Goal: Task Accomplishment & Management: Complete application form

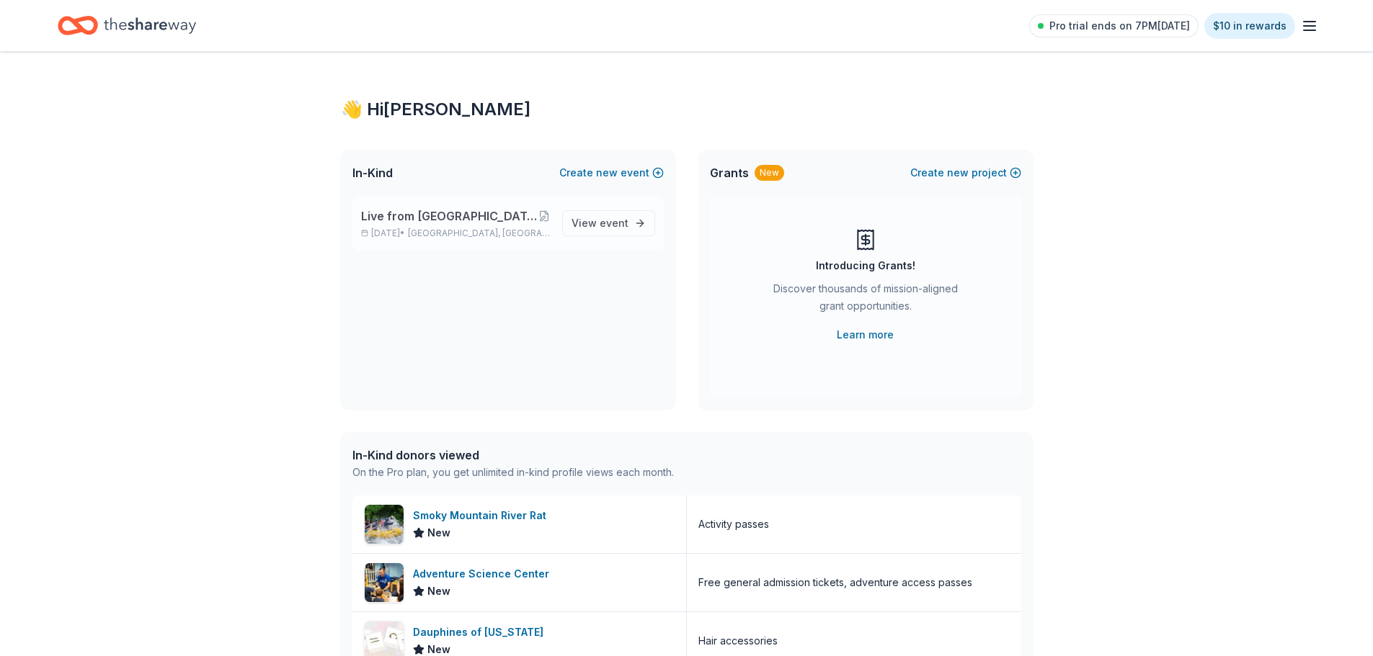
click at [442, 227] on div "Live from [GEOGRAPHIC_DATA]: Valor 4 Veterans Benefiting Folds of Honor [DATE] …" at bounding box center [456, 224] width 190 height 32
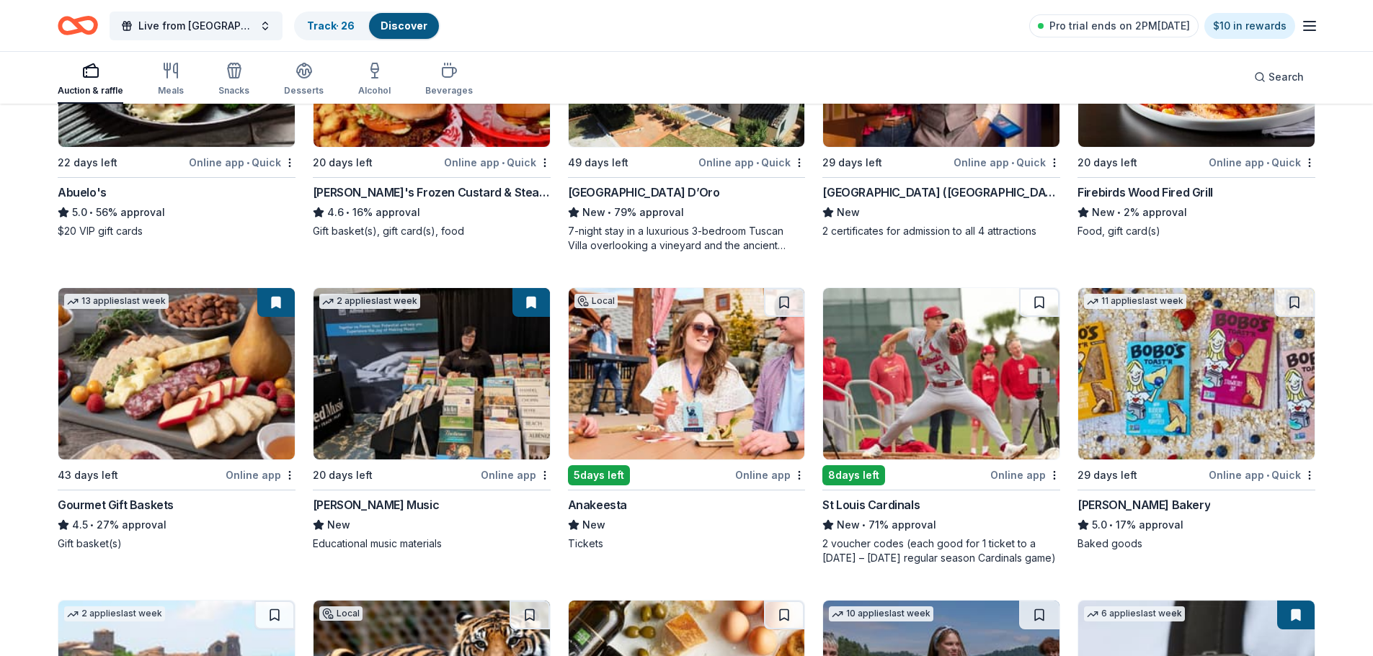
scroll to position [1926, 0]
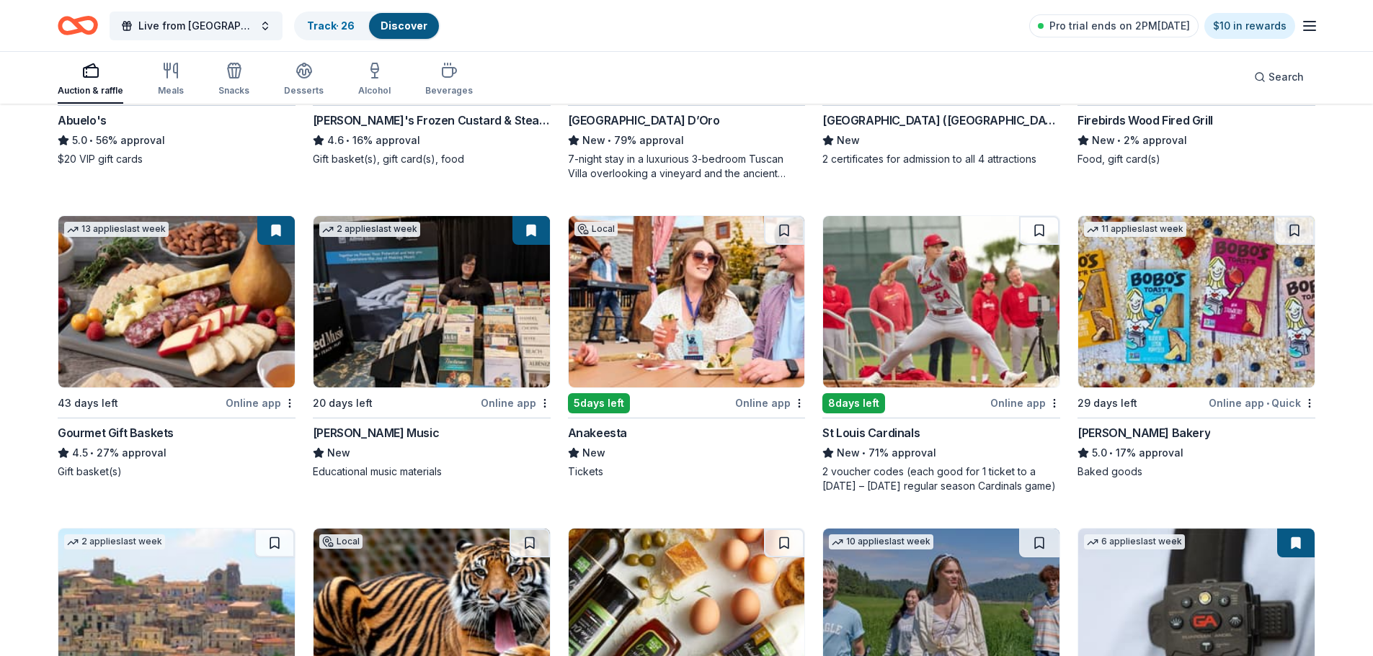
click at [700, 308] on img at bounding box center [687, 302] width 236 height 172
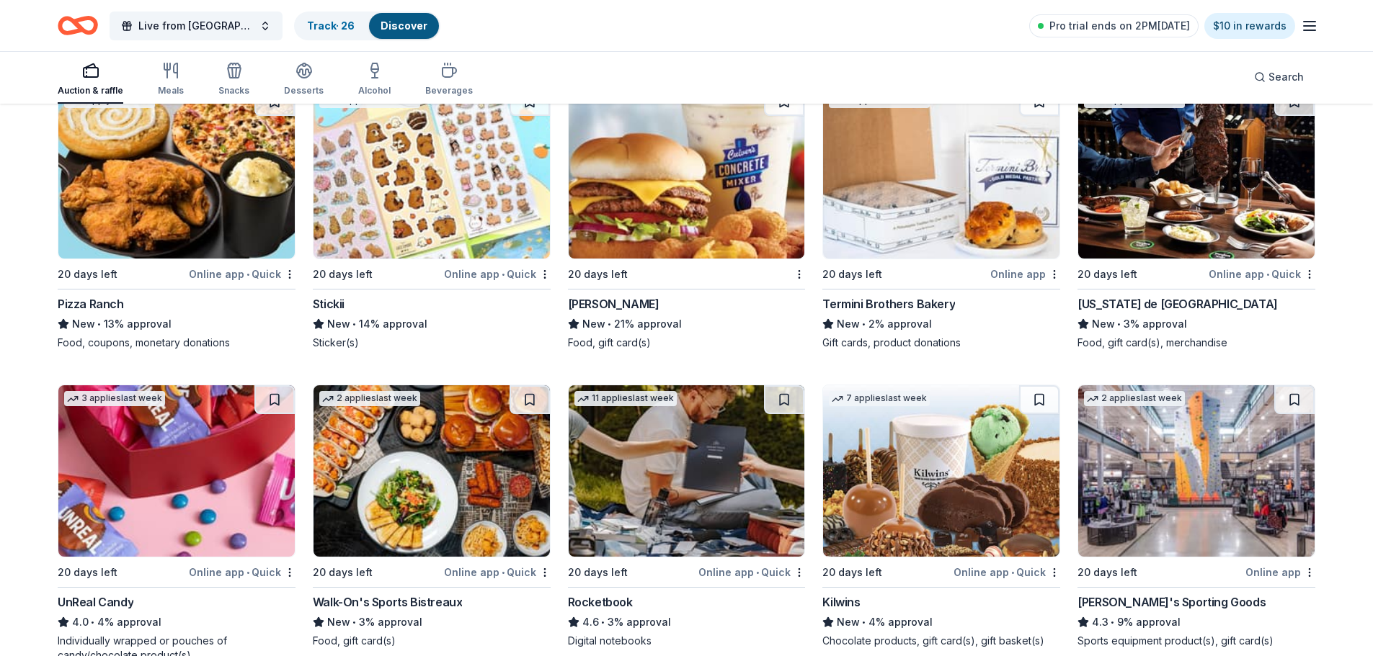
scroll to position [5247, 0]
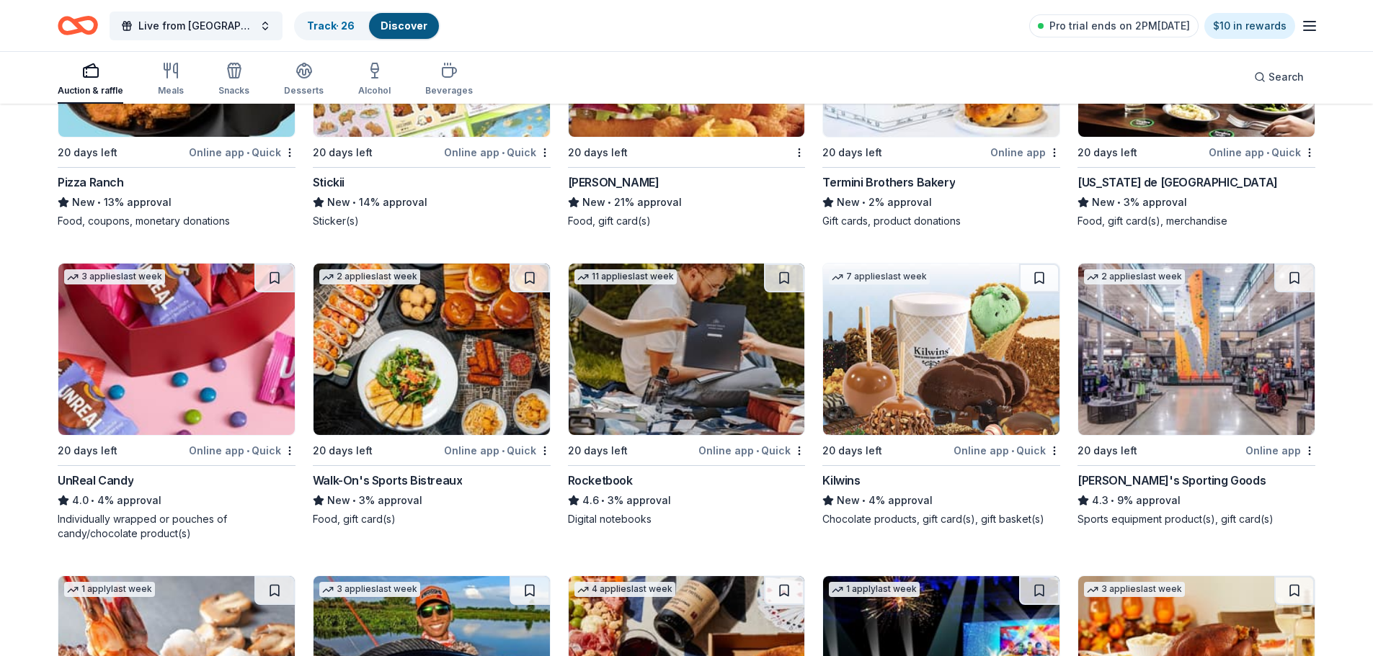
click at [1208, 375] on img at bounding box center [1196, 350] width 236 height 172
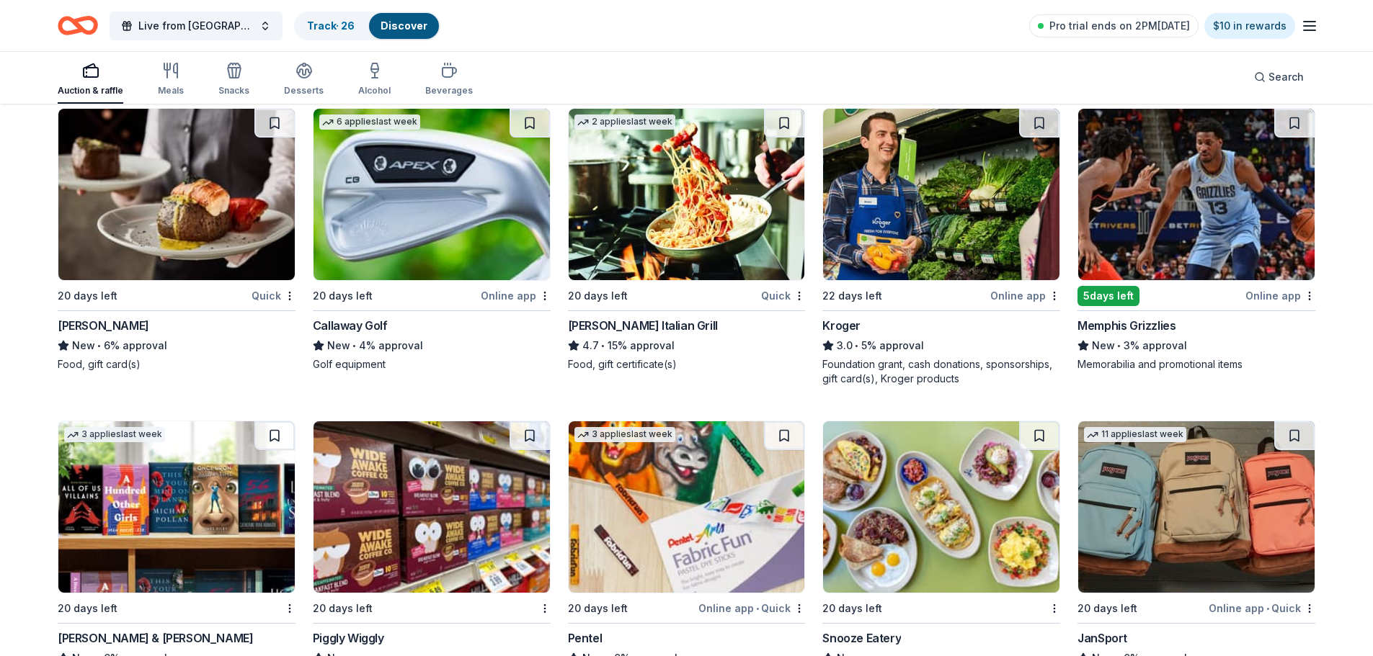
scroll to position [6454, 0]
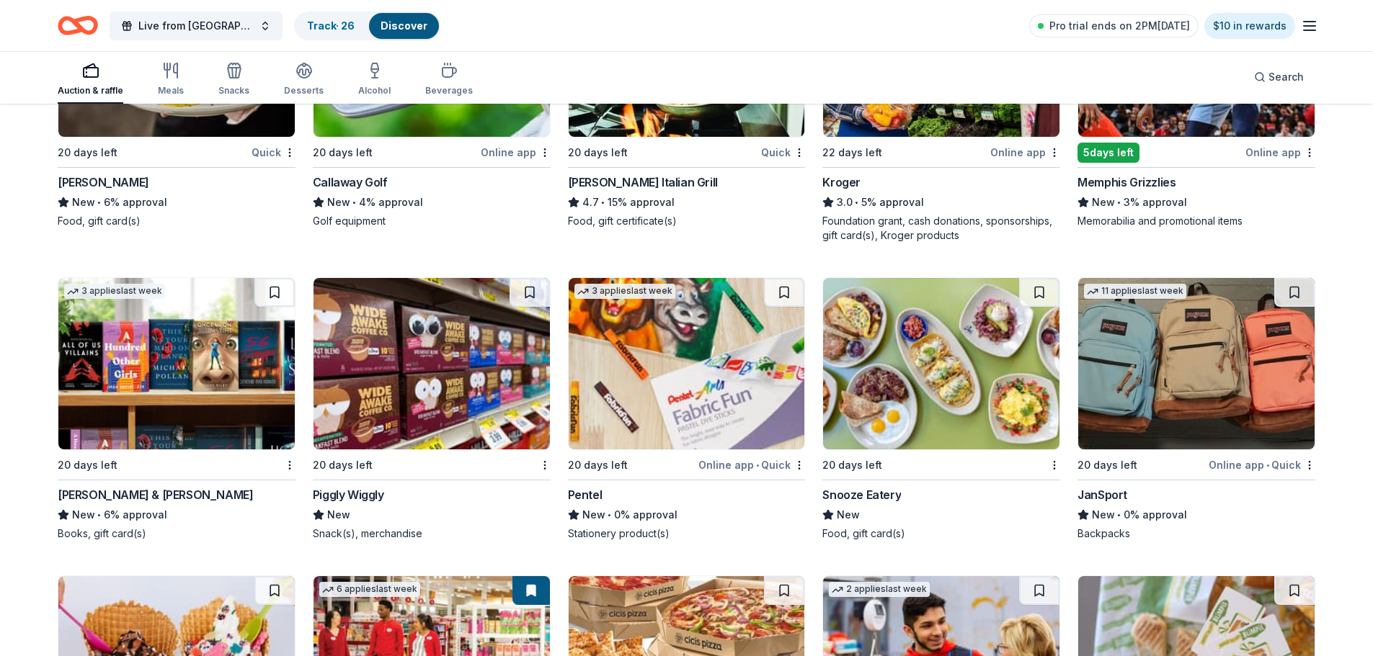
click at [1188, 373] on img at bounding box center [1196, 364] width 236 height 172
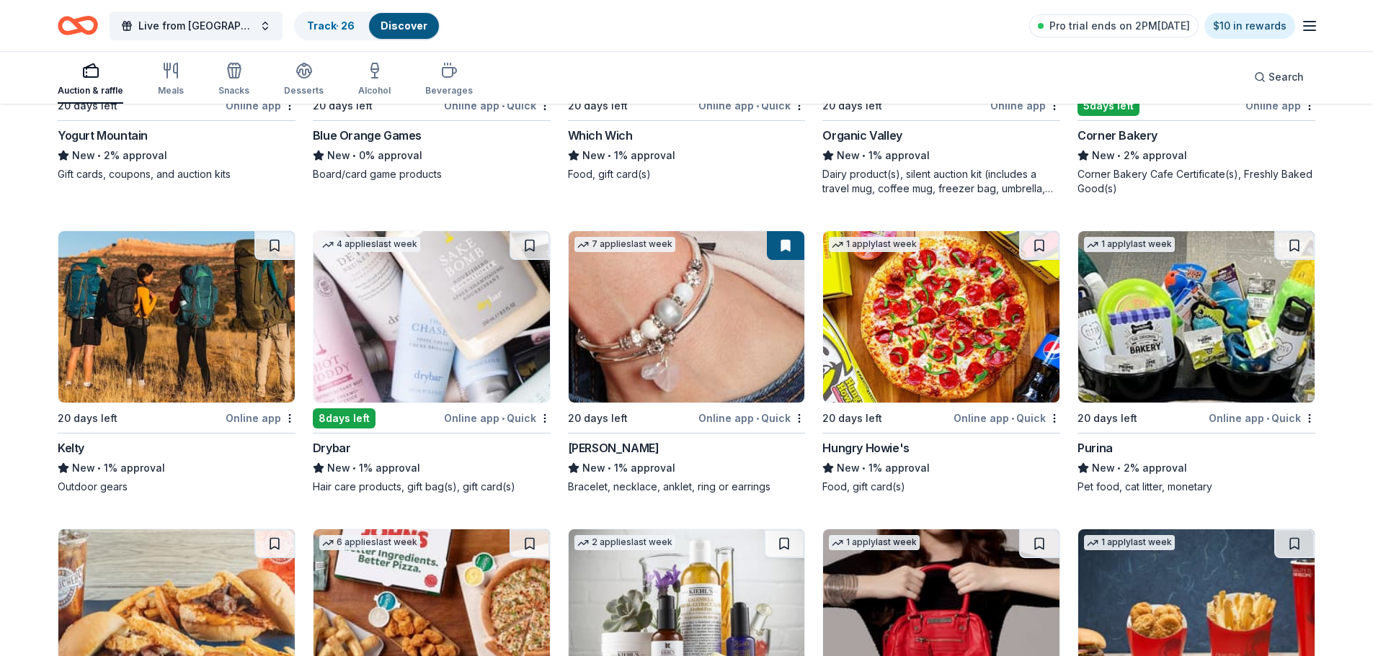
scroll to position [8360, 0]
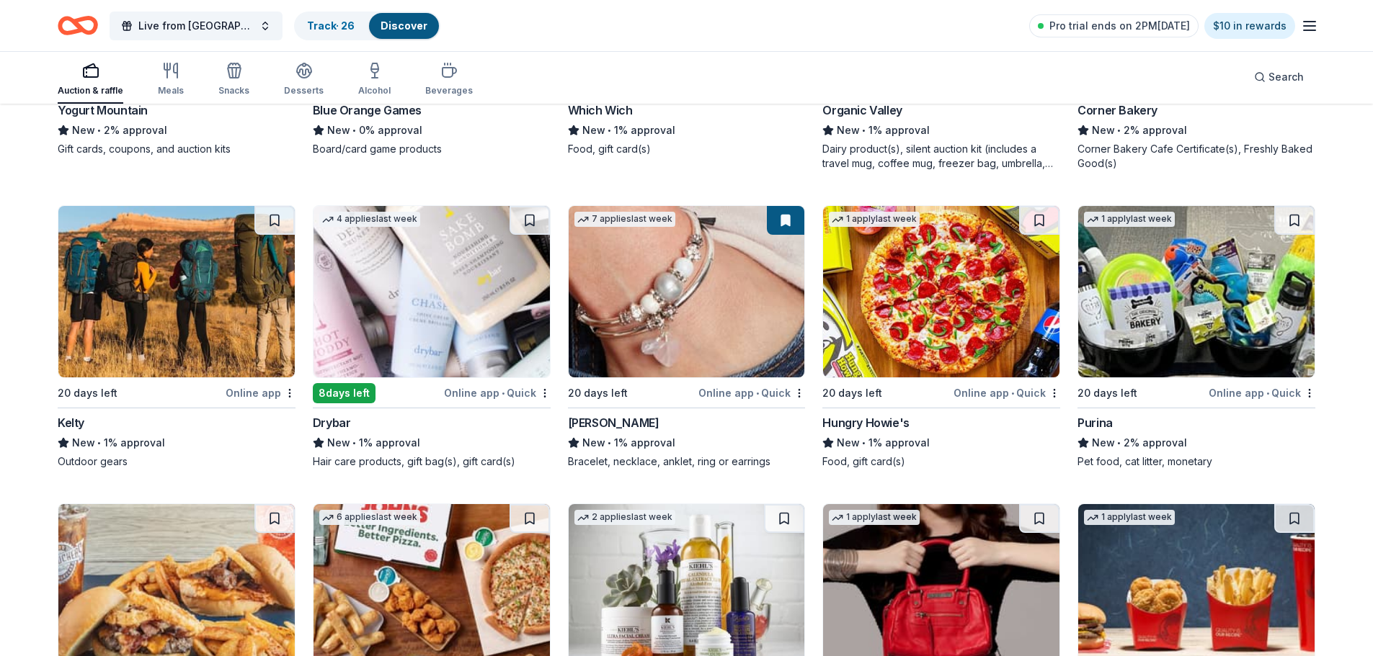
click at [1206, 302] on img at bounding box center [1196, 292] width 236 height 172
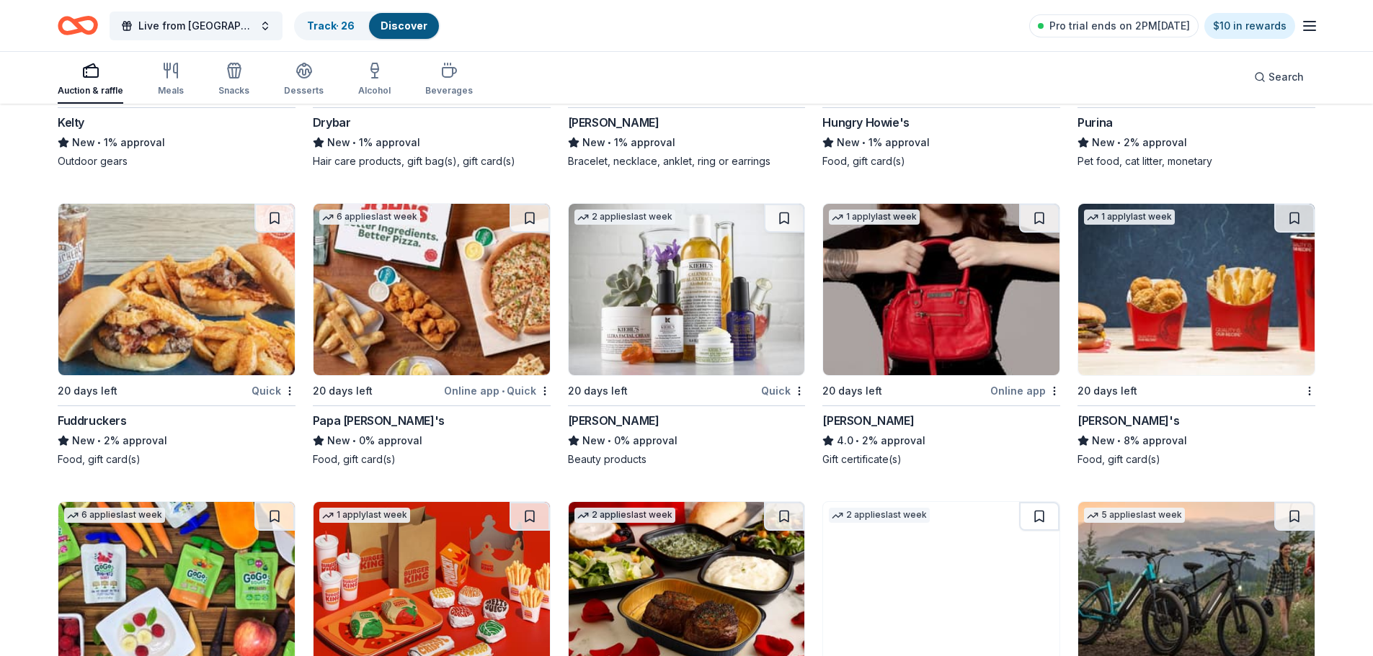
scroll to position [8720, 0]
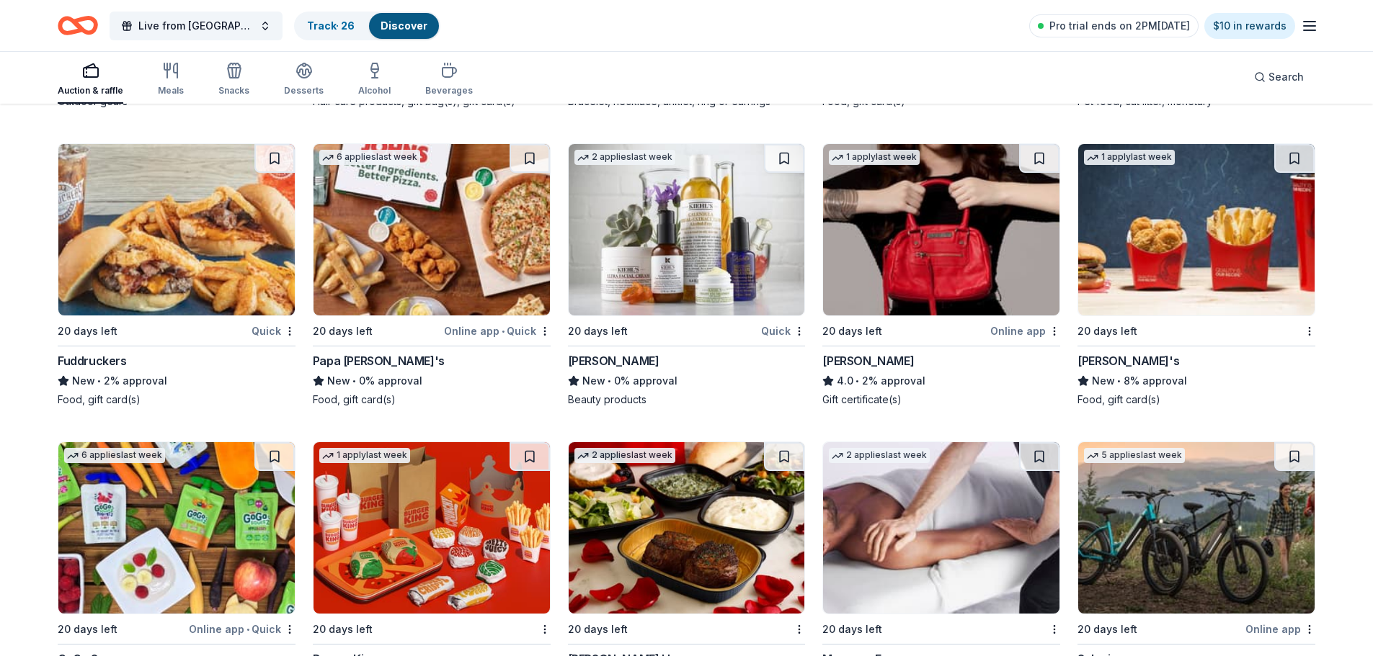
click at [669, 220] on img at bounding box center [687, 230] width 236 height 172
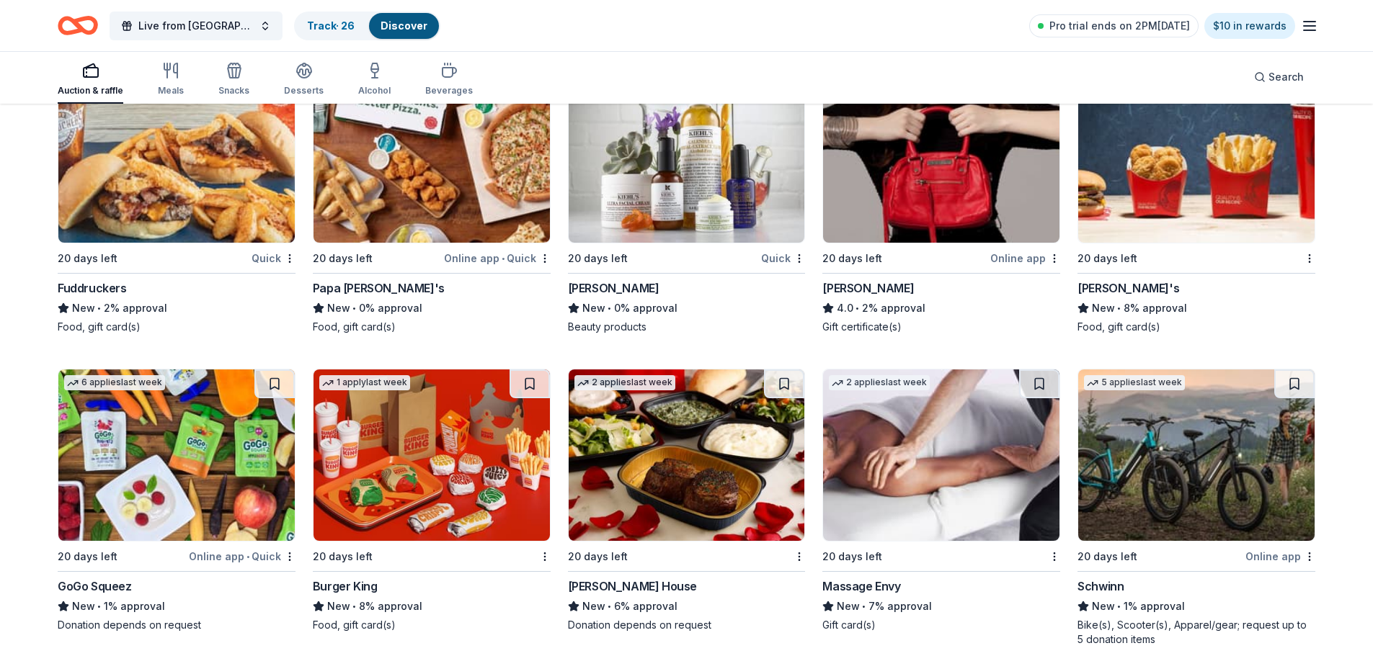
scroll to position [8899, 0]
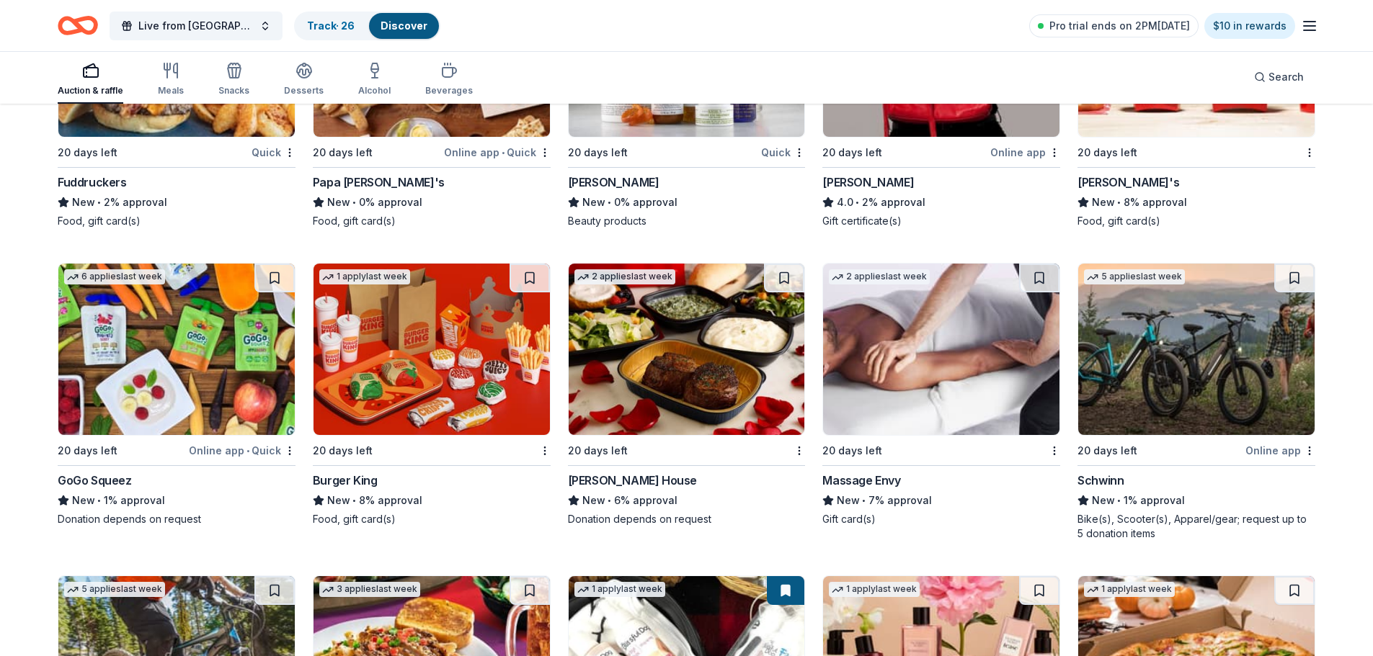
click at [945, 327] on img at bounding box center [941, 350] width 236 height 172
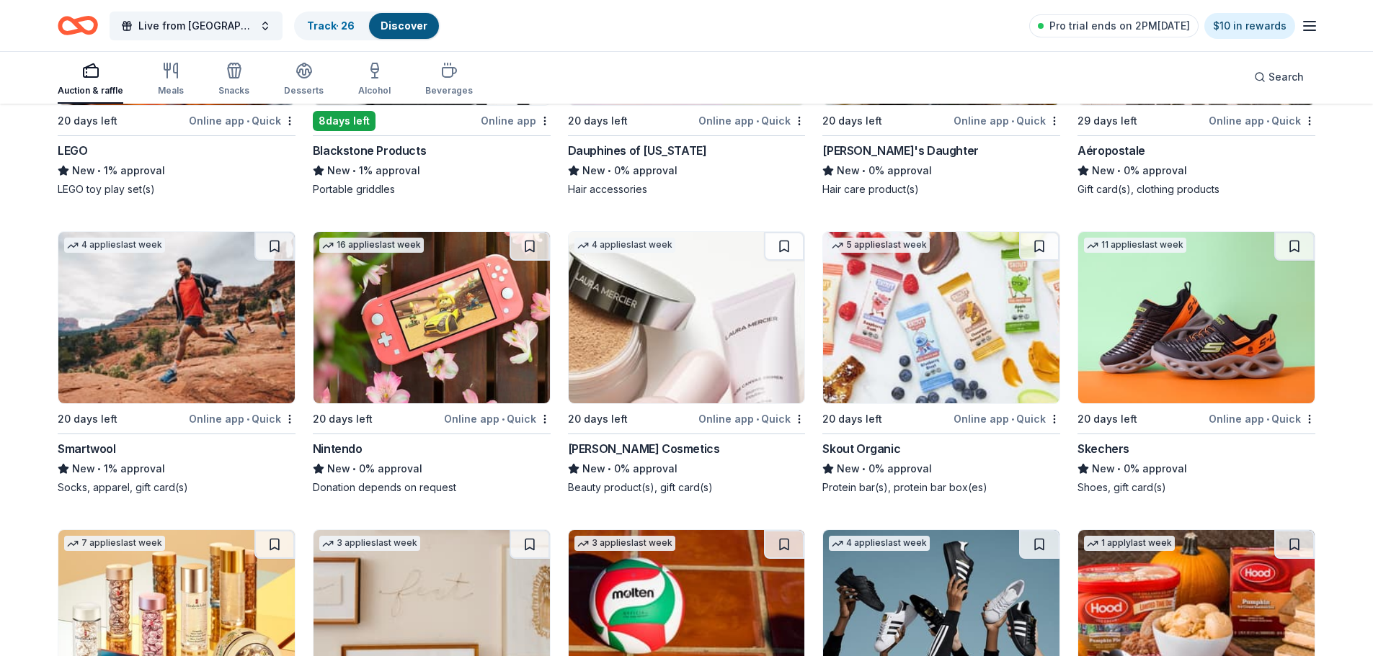
scroll to position [11415, 0]
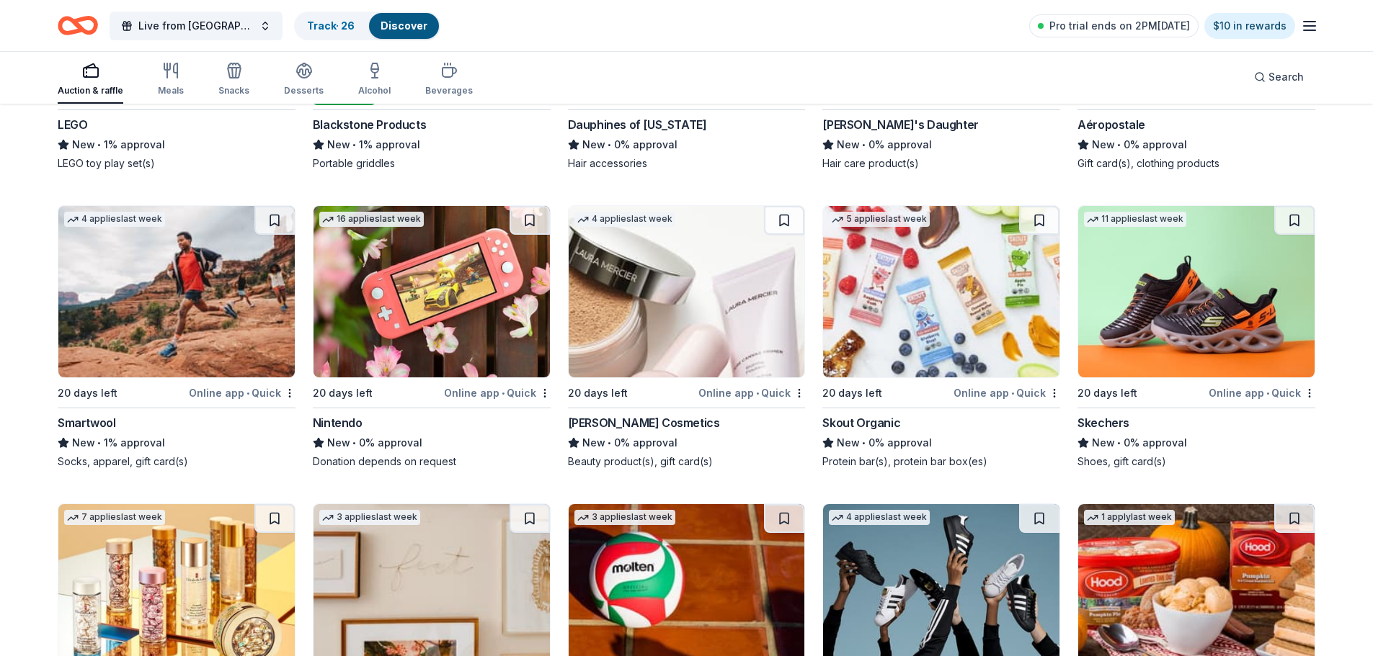
click at [428, 283] on img at bounding box center [431, 292] width 236 height 172
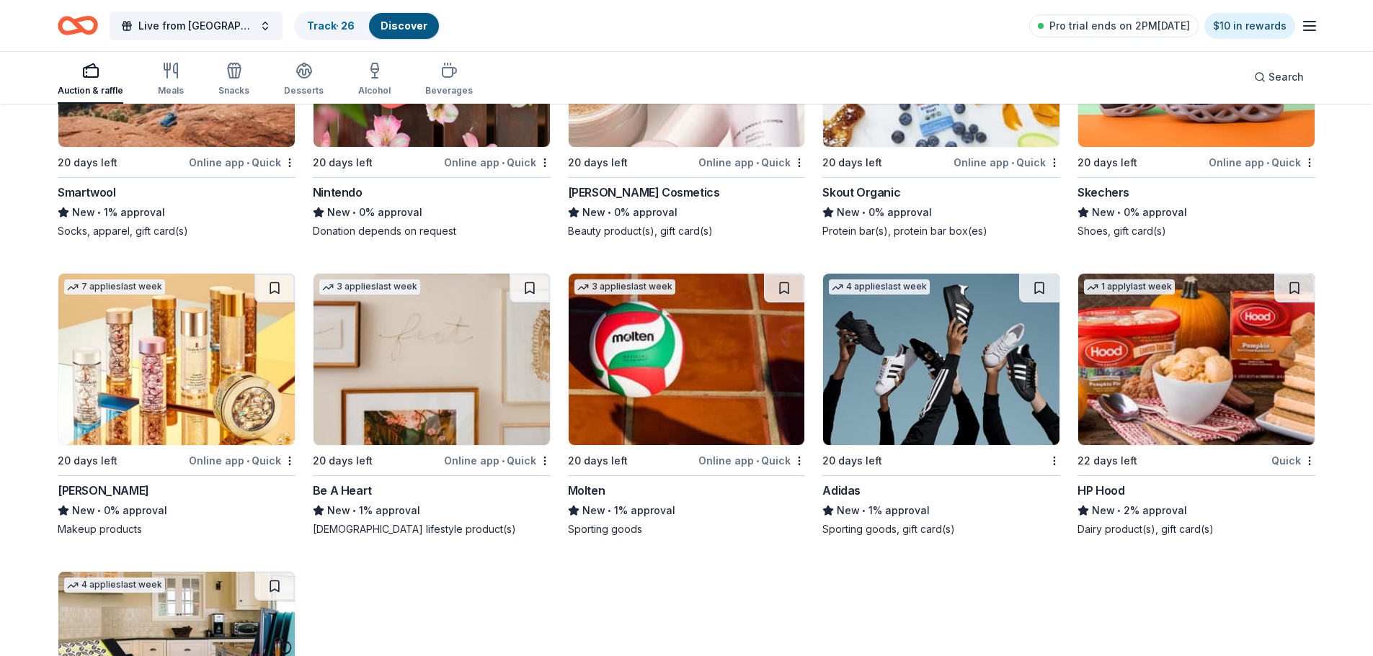
scroll to position [11703, 0]
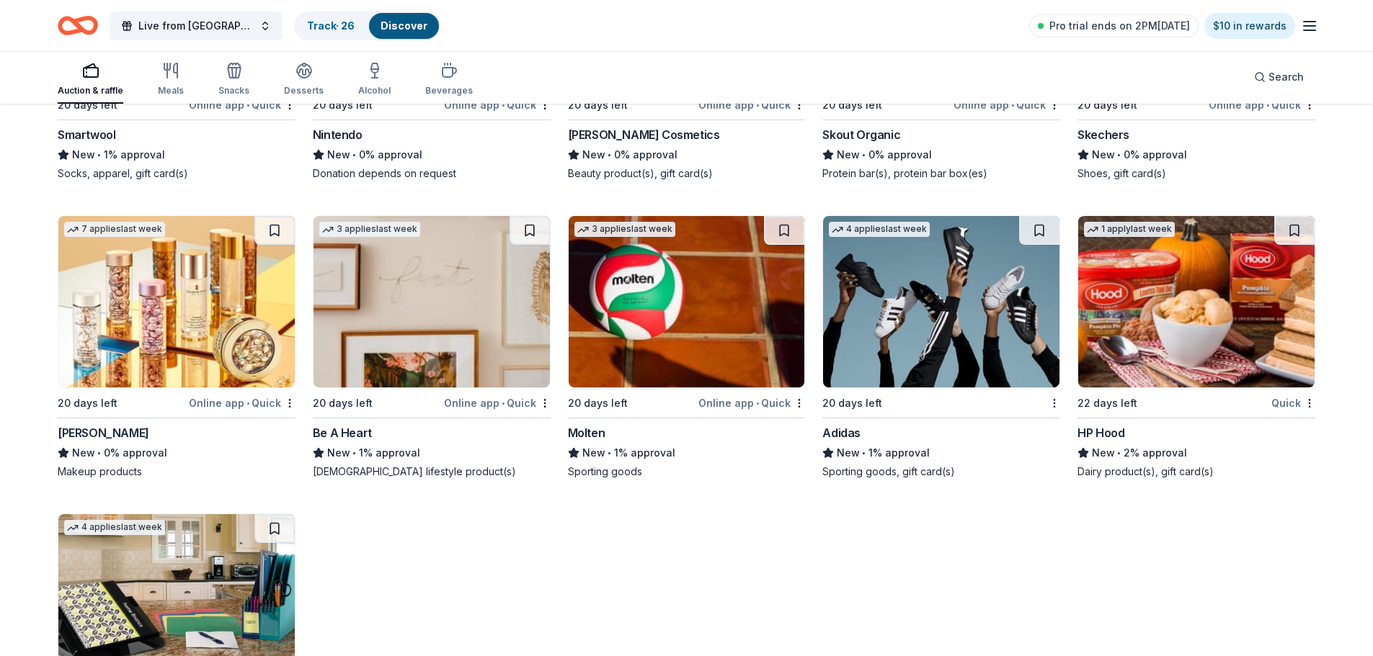
click at [206, 290] on img at bounding box center [176, 302] width 236 height 172
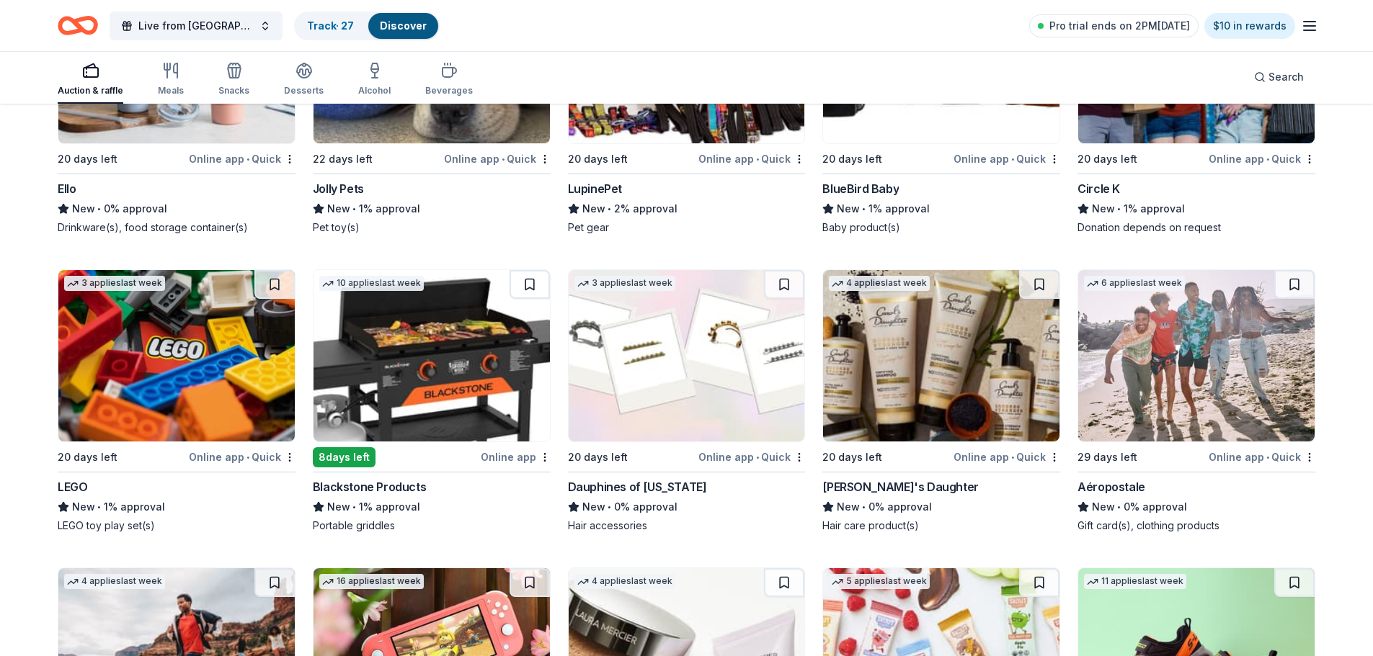
scroll to position [10772, 0]
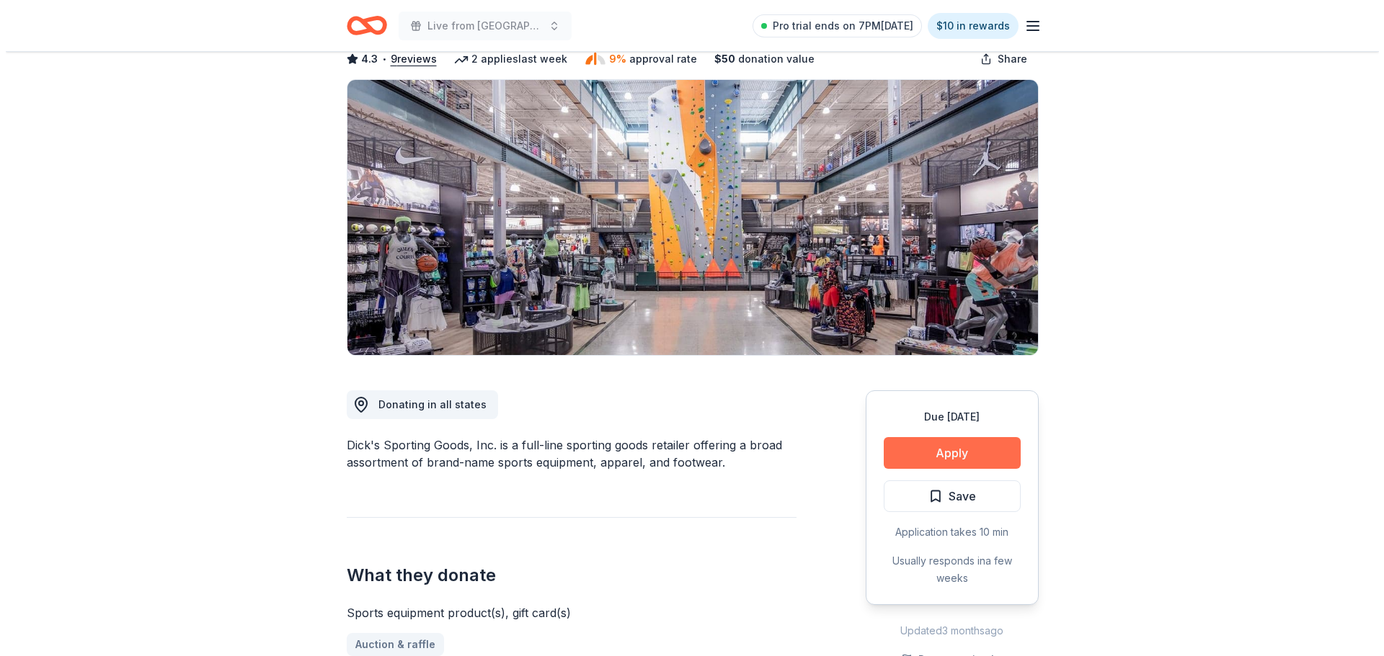
scroll to position [144, 0]
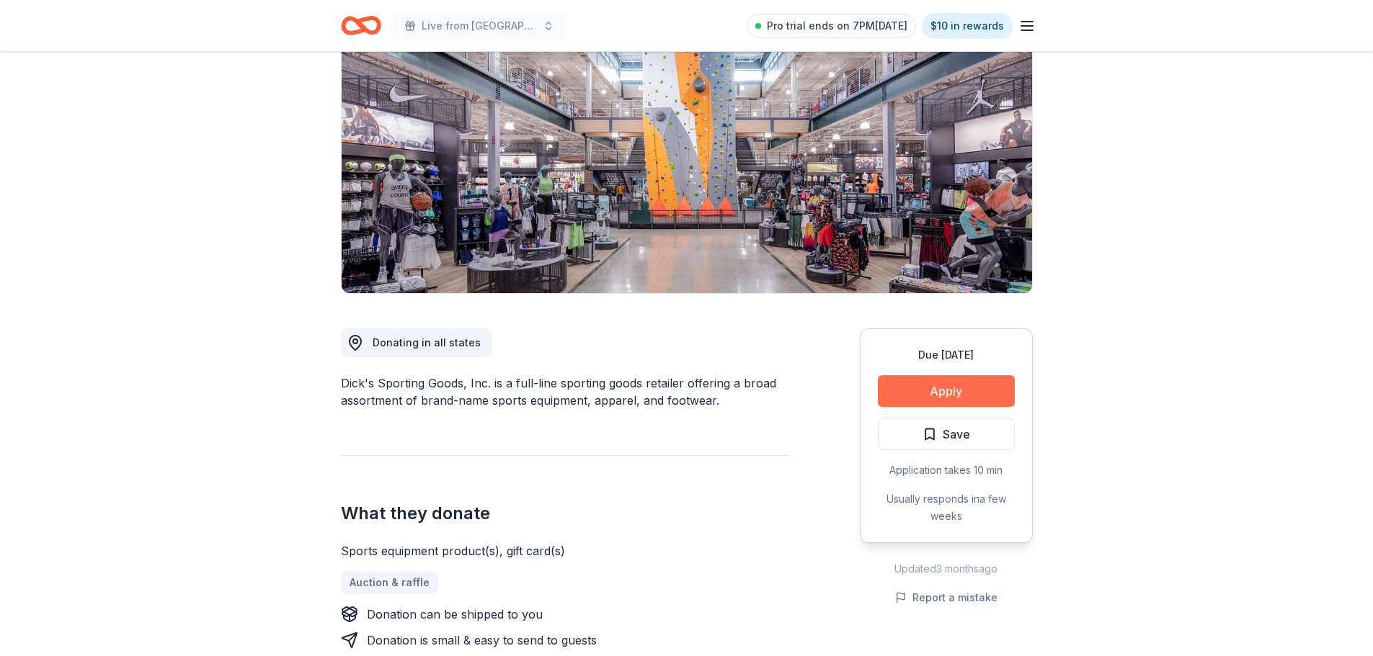
click at [948, 394] on button "Apply" at bounding box center [946, 391] width 137 height 32
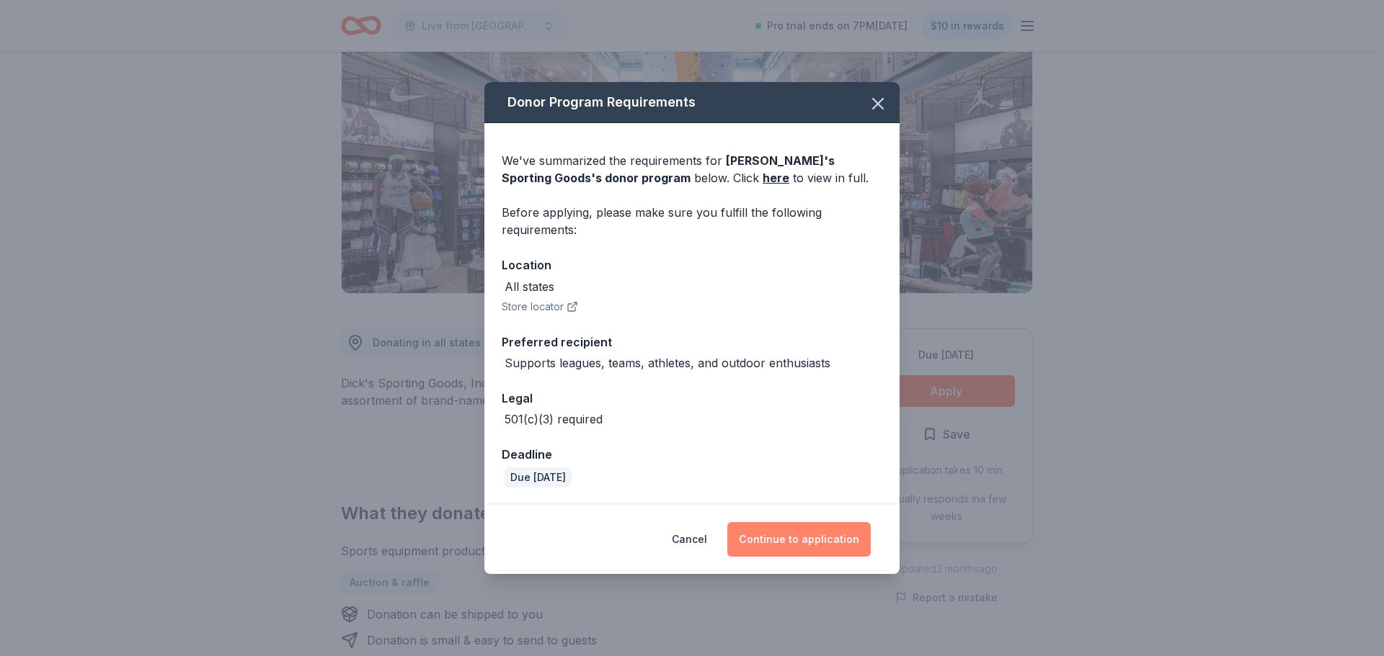
click at [813, 538] on button "Continue to application" at bounding box center [798, 539] width 143 height 35
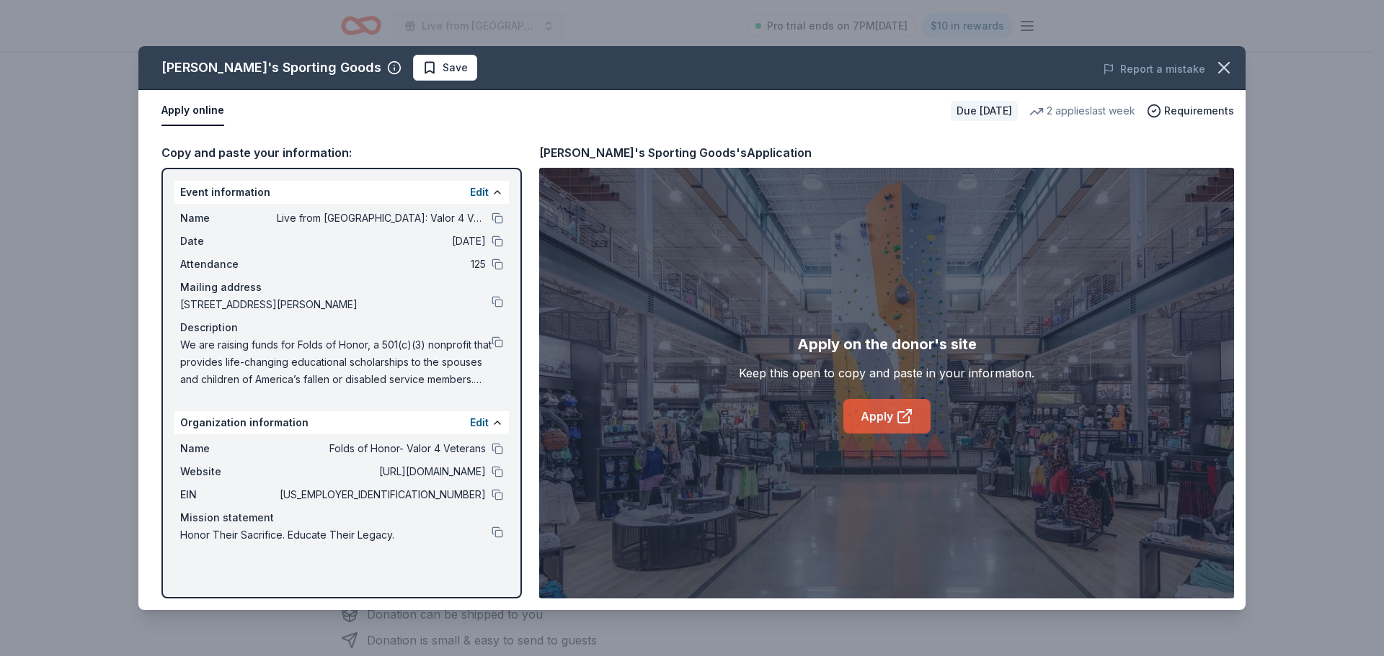
click at [898, 423] on icon at bounding box center [903, 417] width 11 height 11
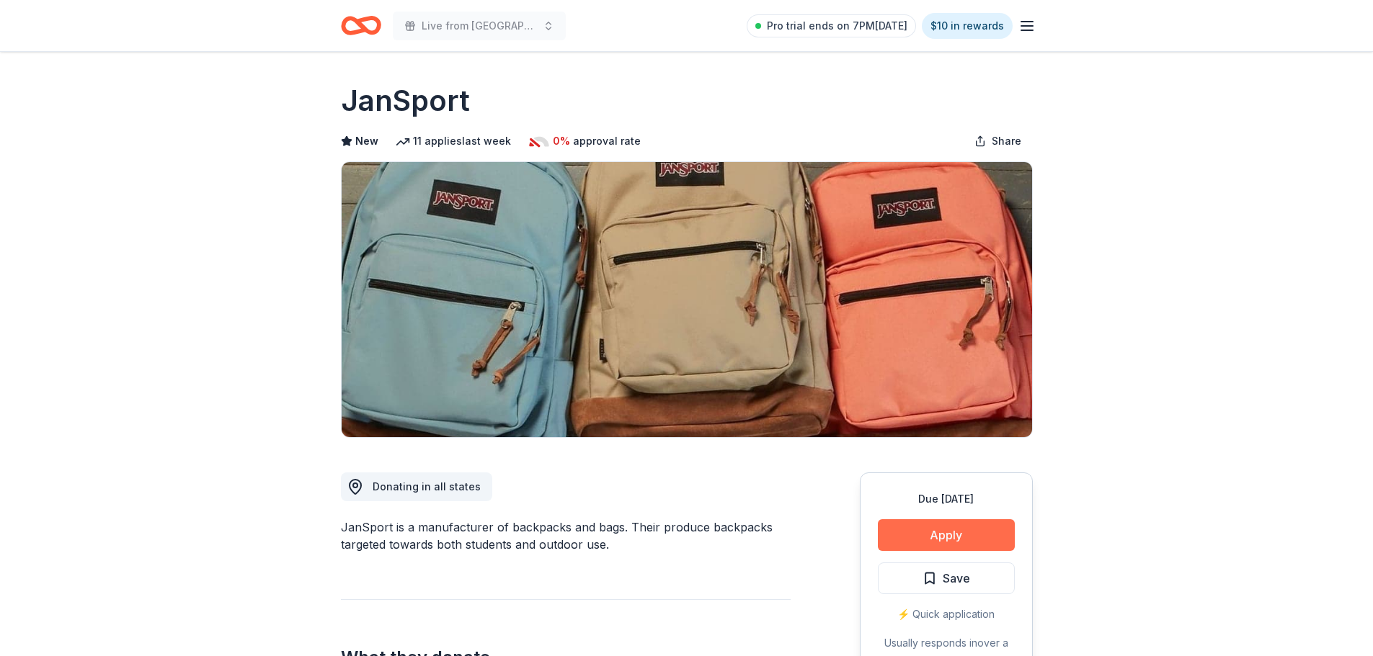
click at [940, 534] on button "Apply" at bounding box center [946, 536] width 137 height 32
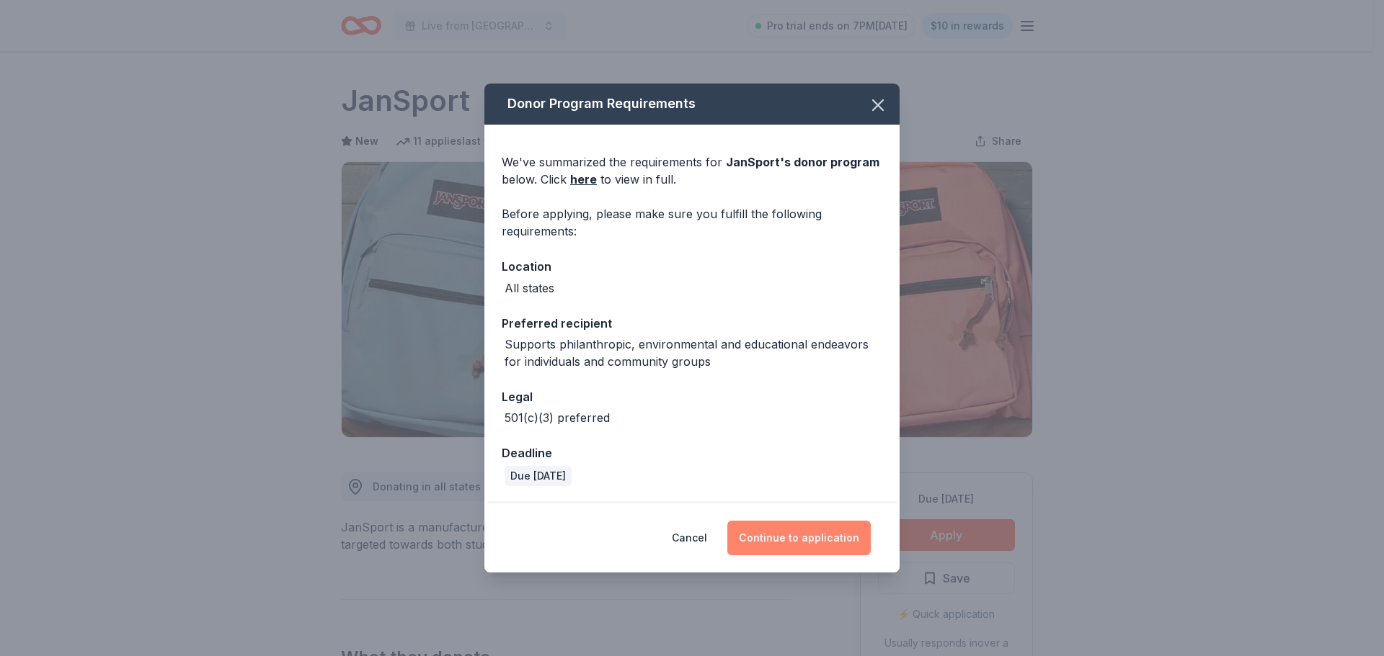
click at [798, 534] on button "Continue to application" at bounding box center [798, 538] width 143 height 35
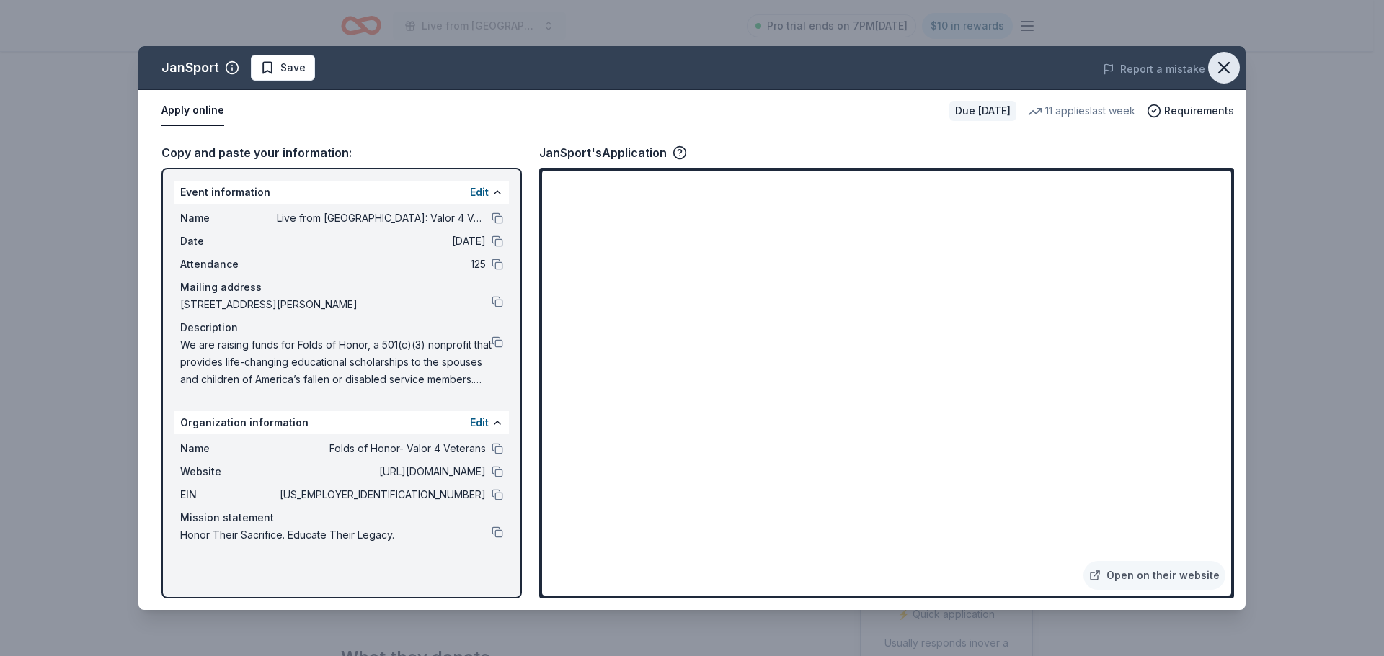
click at [1230, 66] on icon "button" at bounding box center [1223, 68] width 20 height 20
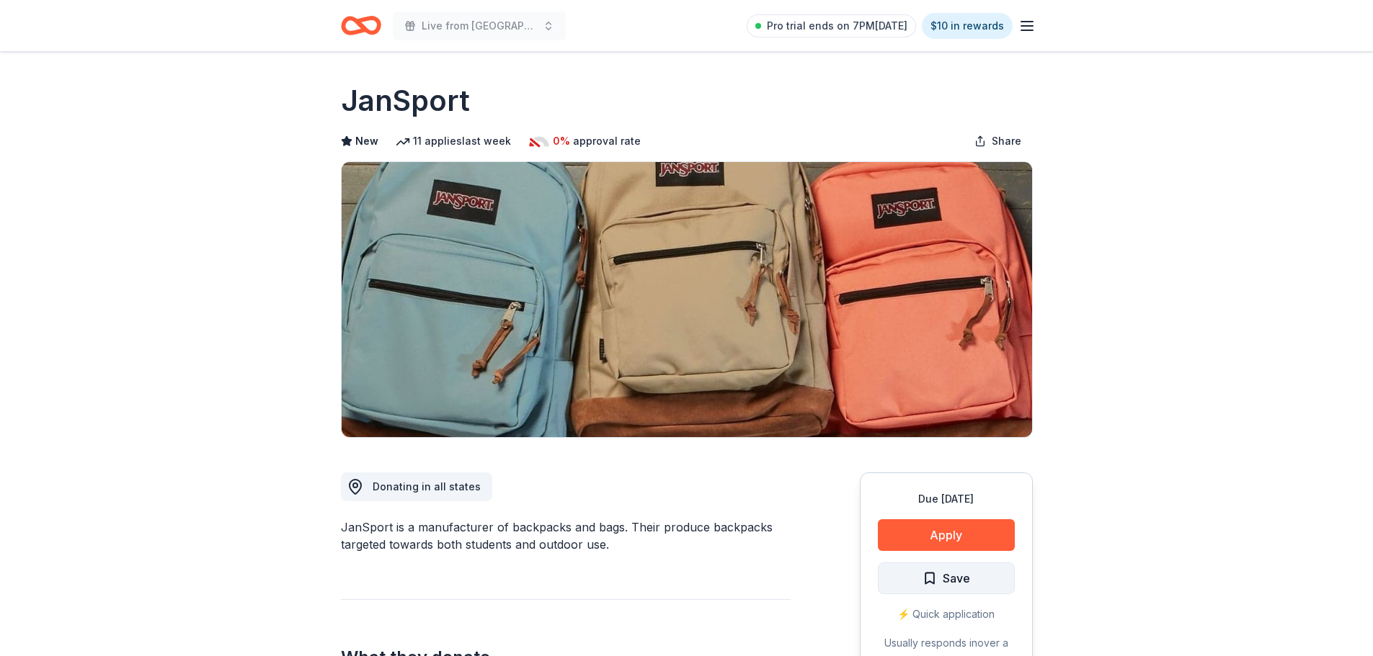
click at [965, 576] on span "Save" at bounding box center [956, 578] width 27 height 19
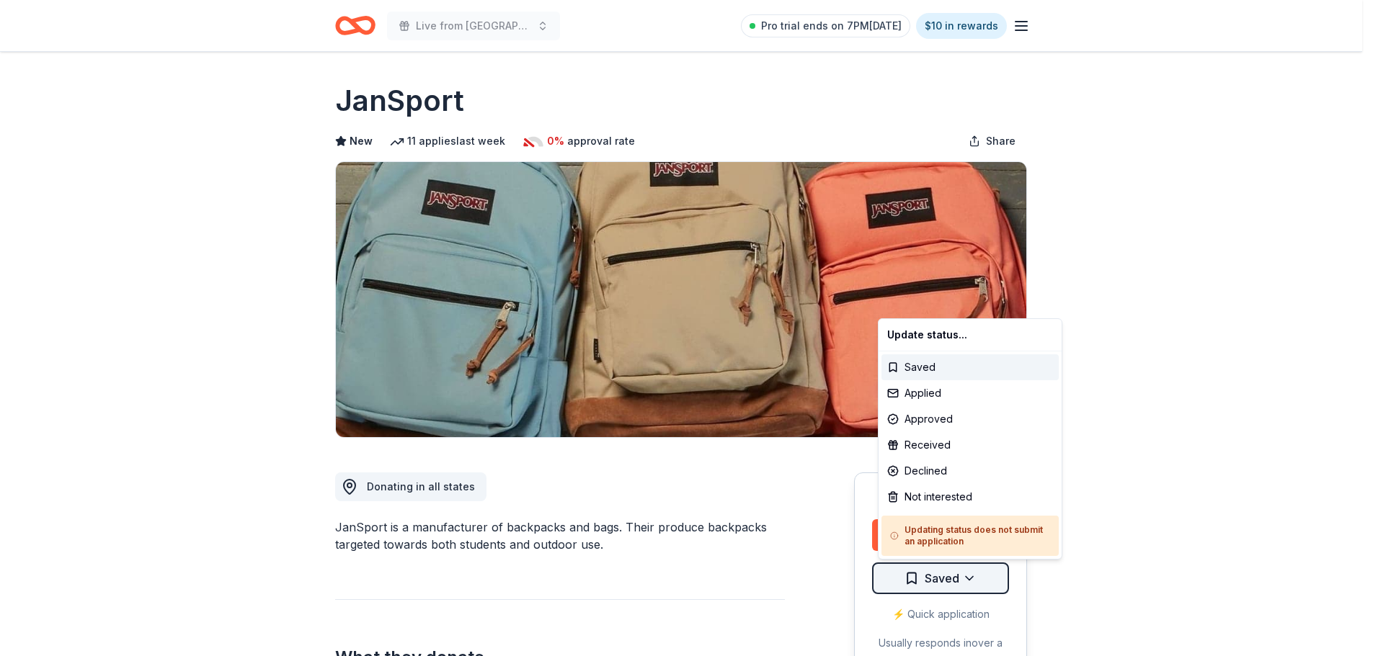
click at [970, 576] on html "Live from Nashville: Valor 4 Veterans Benefiting Folds of Honor Pro trial ends …" at bounding box center [686, 328] width 1373 height 656
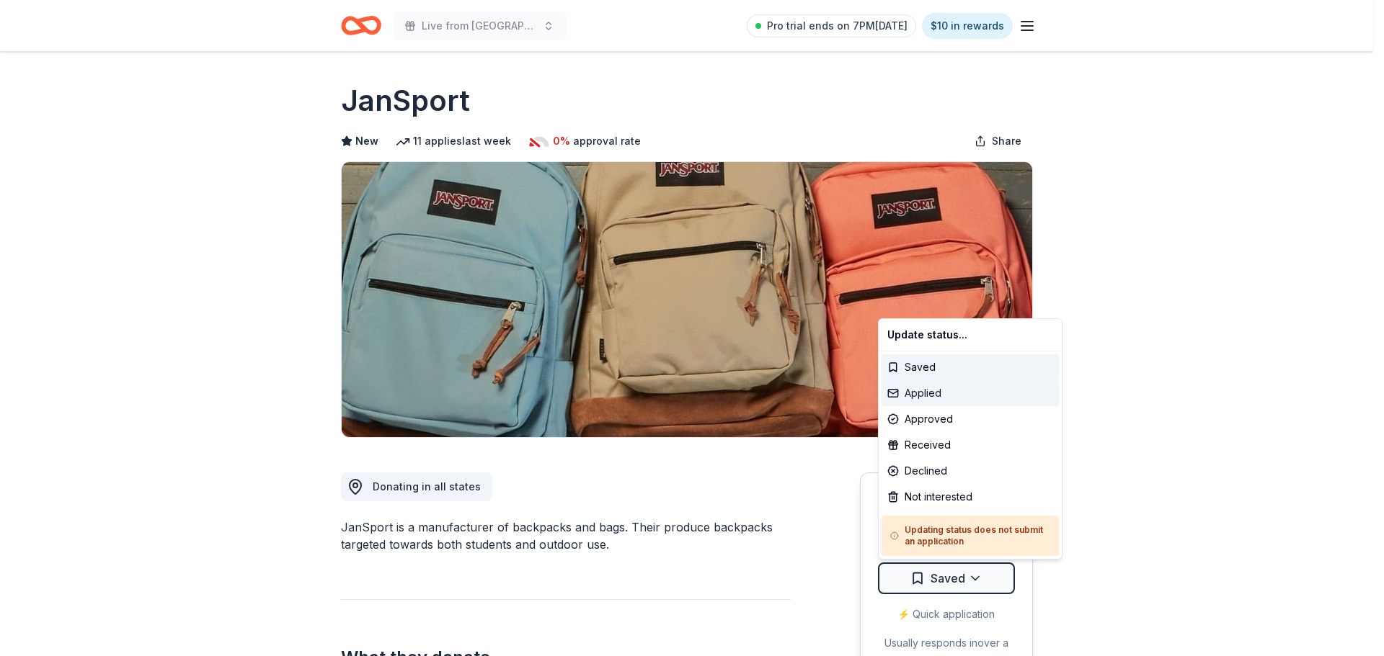
click at [935, 395] on div "Applied" at bounding box center [969, 393] width 177 height 26
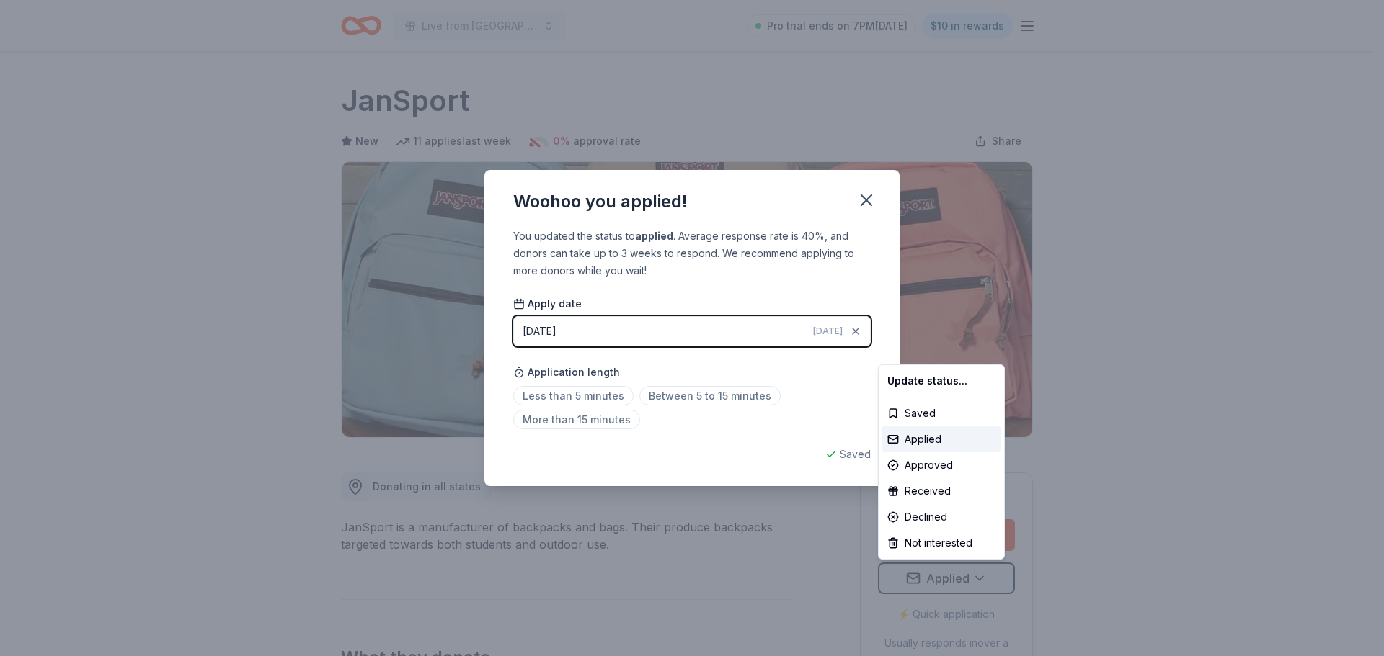
click at [873, 200] on html "Live from Nashville: Valor 4 Veterans Benefiting Folds of Honor Pro trial ends …" at bounding box center [692, 328] width 1384 height 656
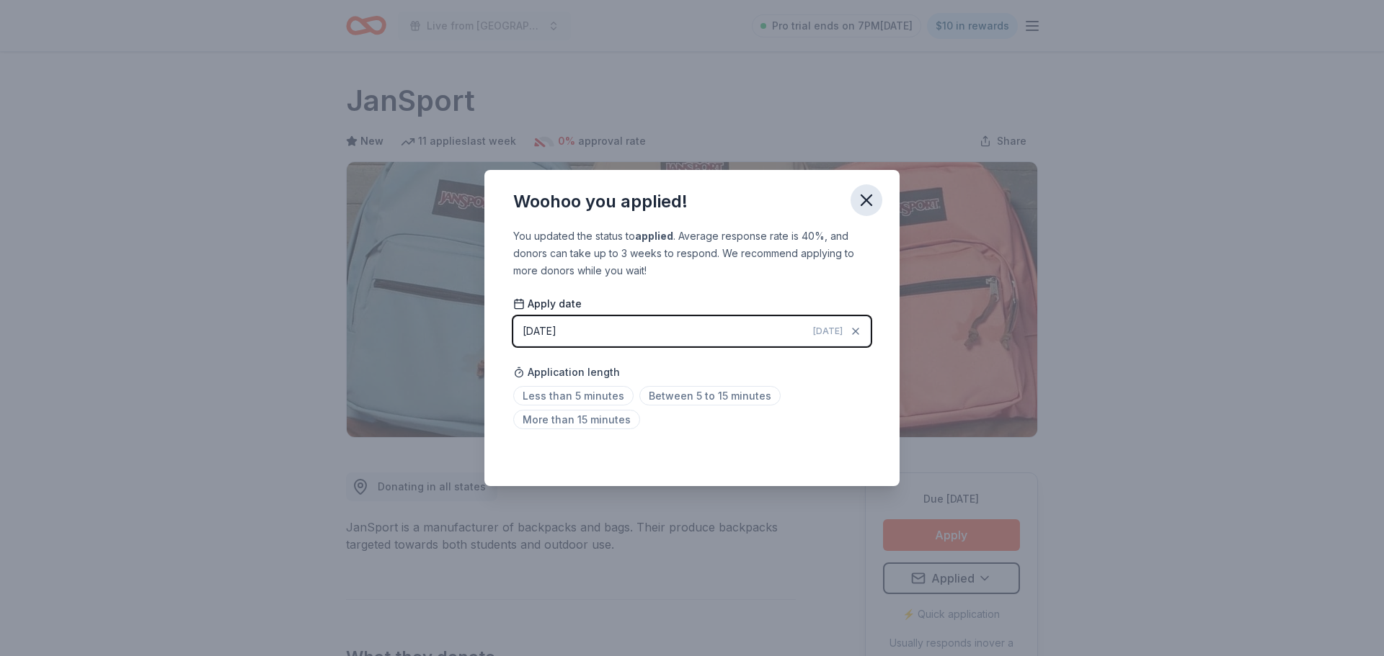
click at [868, 185] on button "button" at bounding box center [866, 200] width 32 height 32
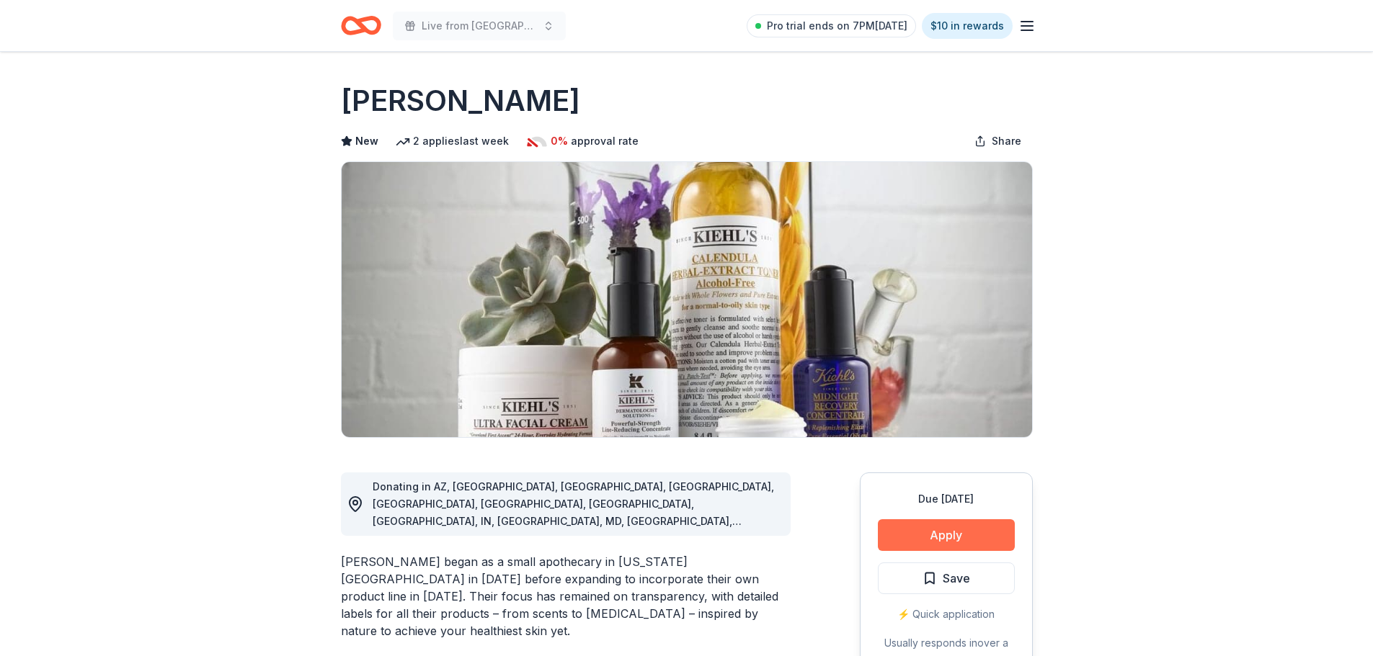
click at [963, 526] on button "Apply" at bounding box center [946, 536] width 137 height 32
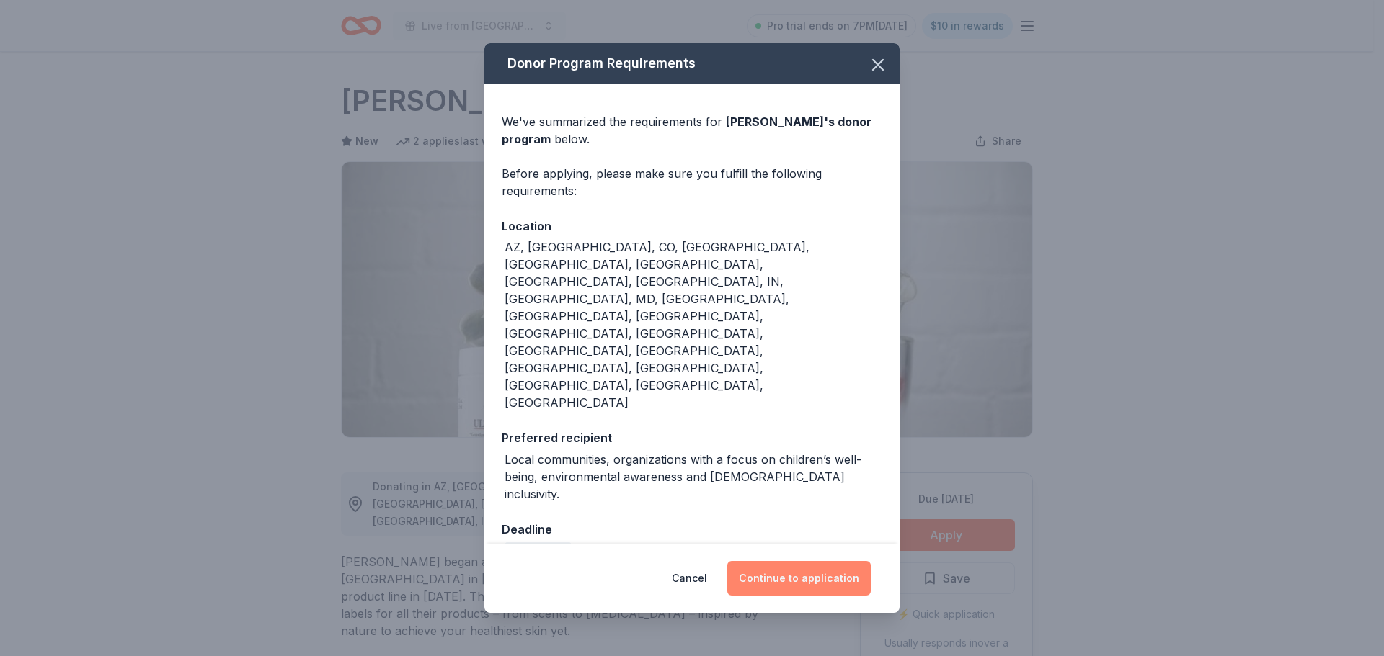
click at [778, 561] on button "Continue to application" at bounding box center [798, 578] width 143 height 35
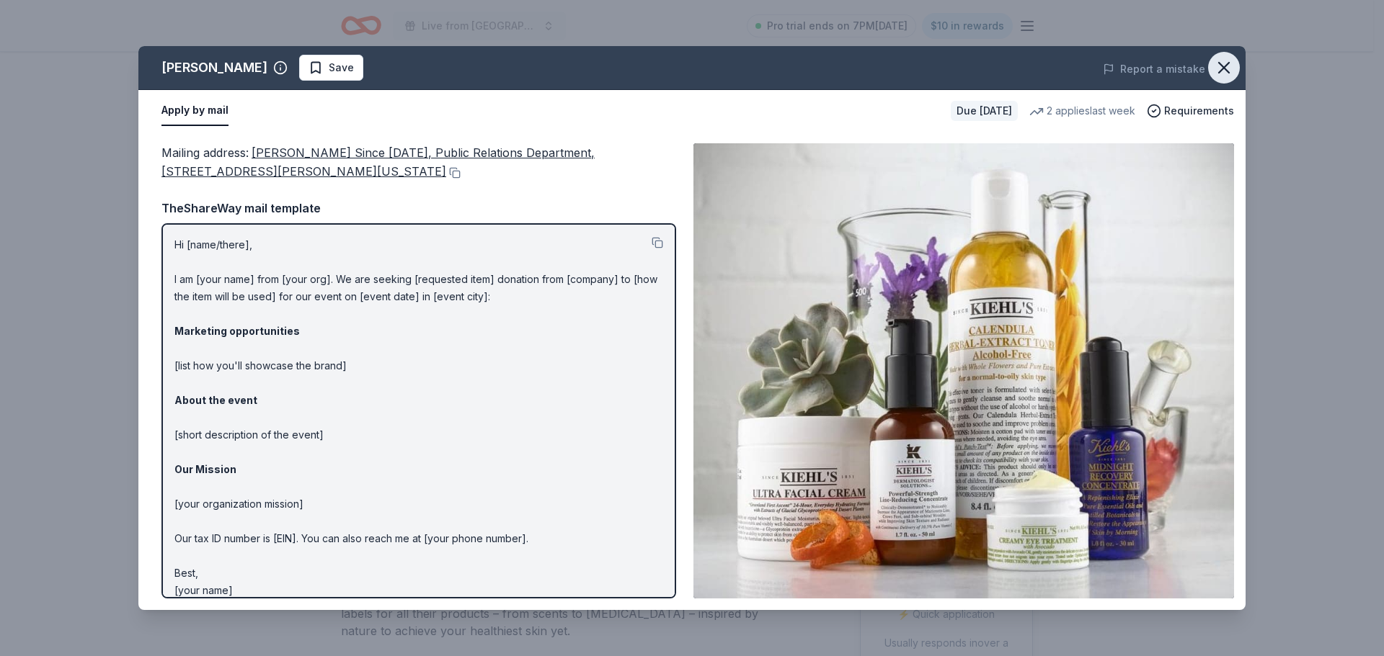
click at [1218, 63] on icon "button" at bounding box center [1223, 68] width 20 height 20
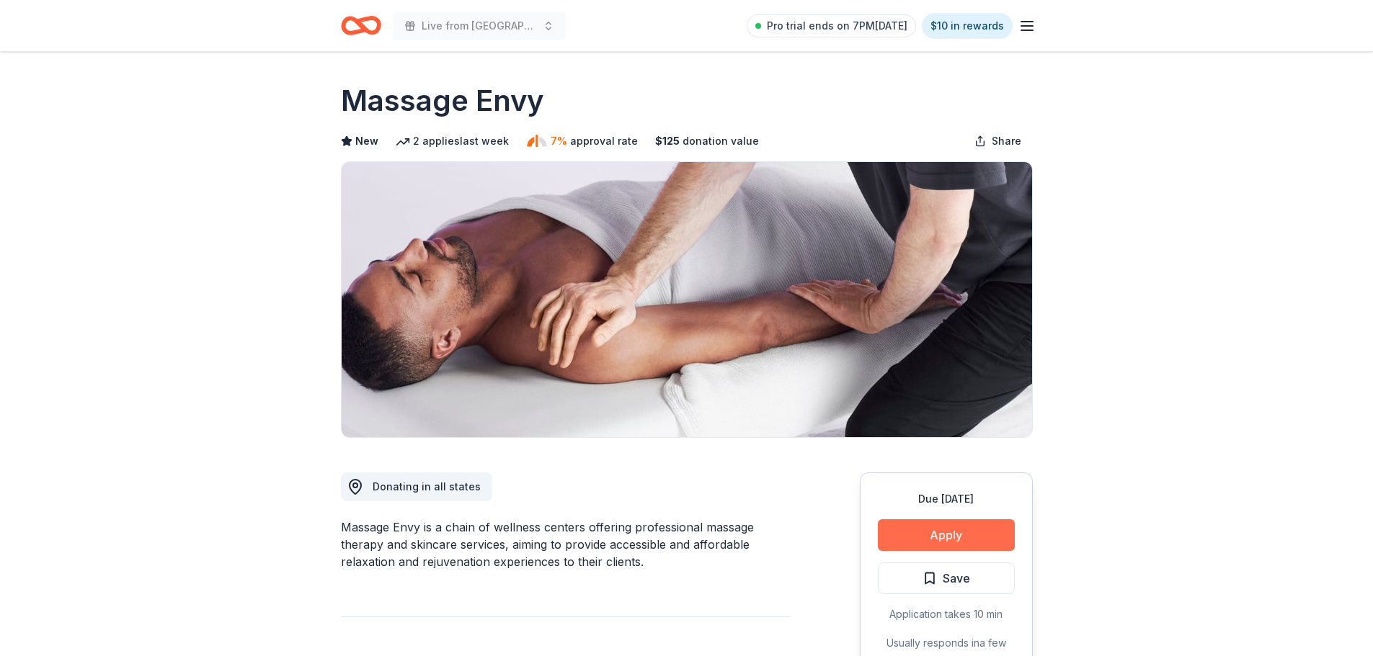
click at [963, 537] on button "Apply" at bounding box center [946, 536] width 137 height 32
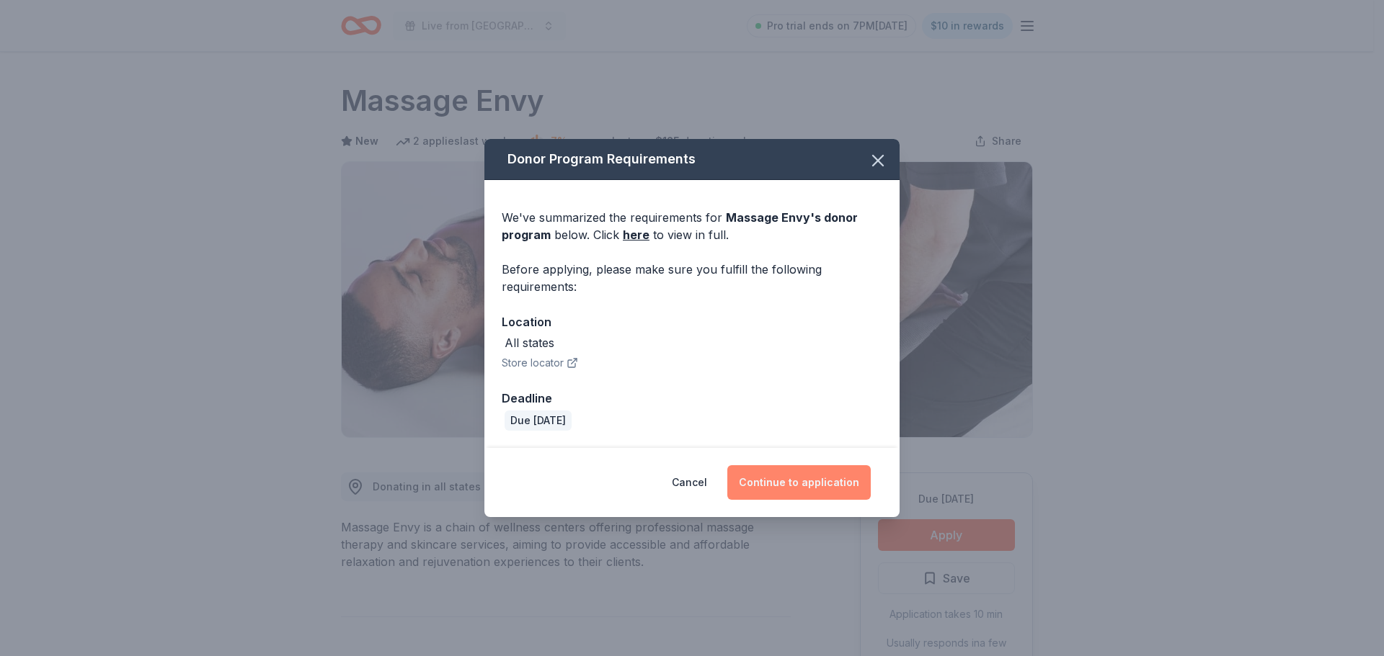
click at [793, 478] on button "Continue to application" at bounding box center [798, 483] width 143 height 35
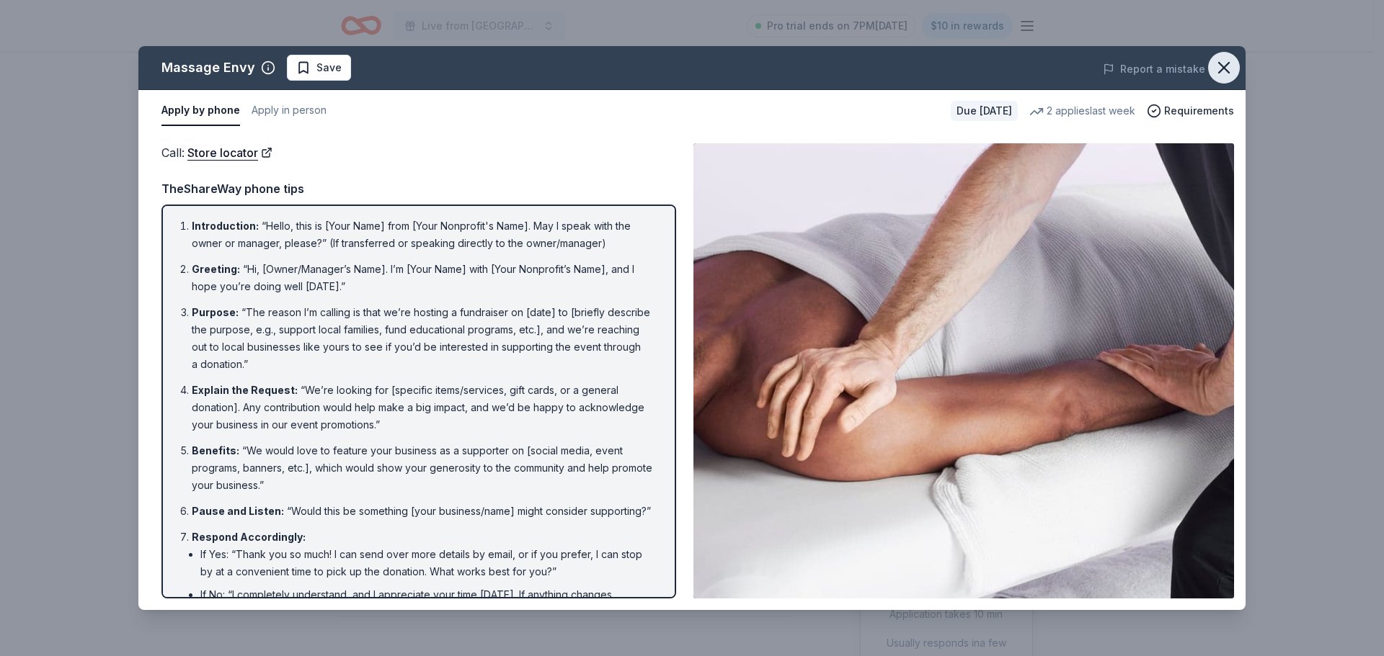
click at [1234, 68] on button "button" at bounding box center [1224, 68] width 32 height 32
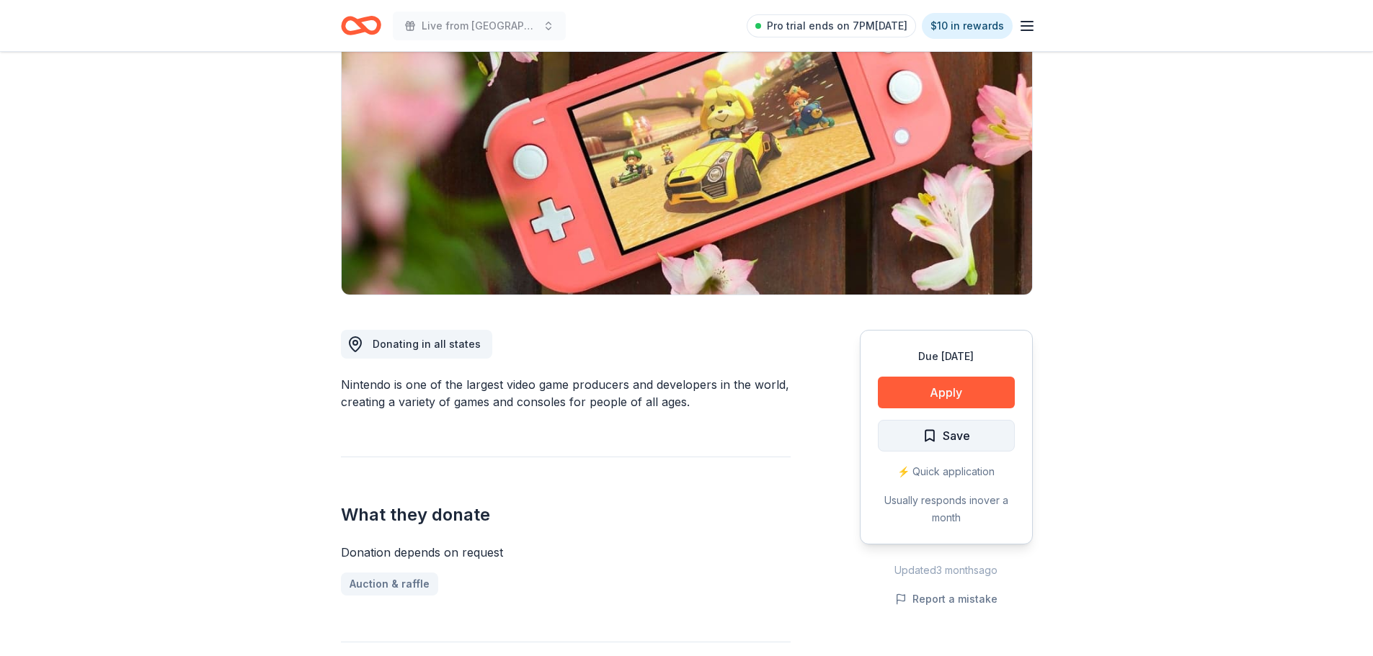
scroll to position [144, 0]
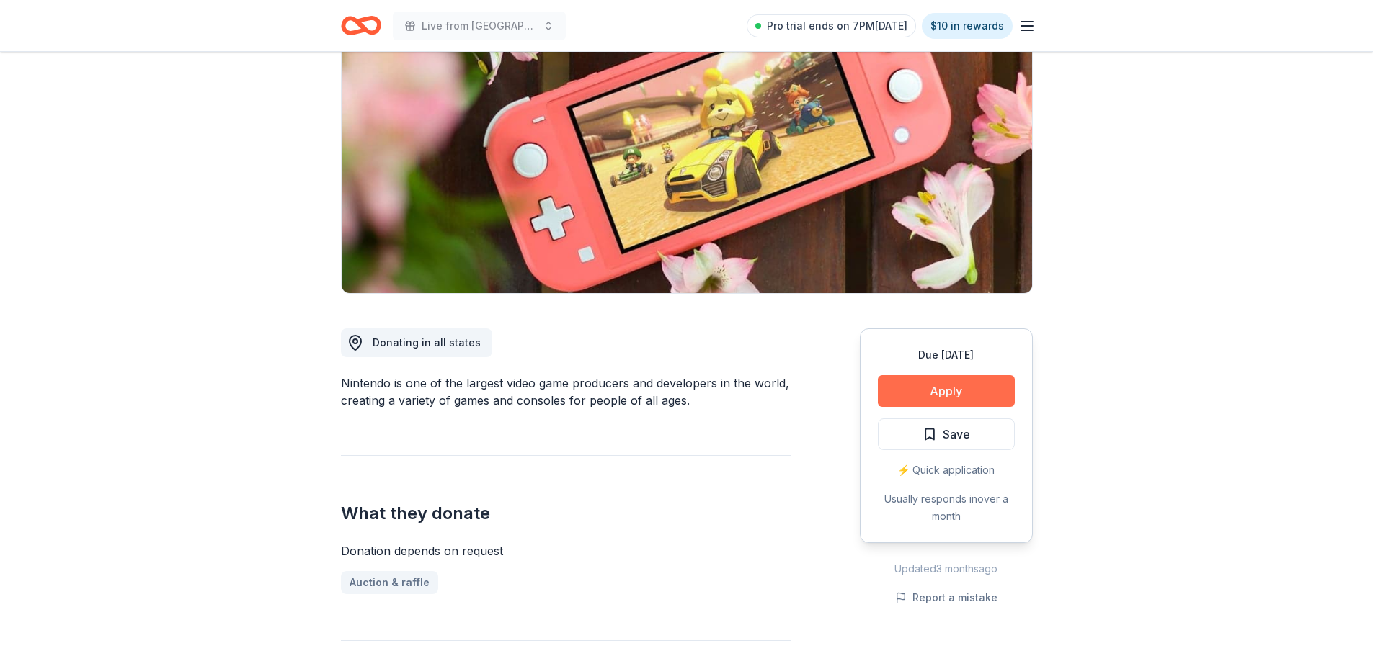
click at [945, 392] on button "Apply" at bounding box center [946, 391] width 137 height 32
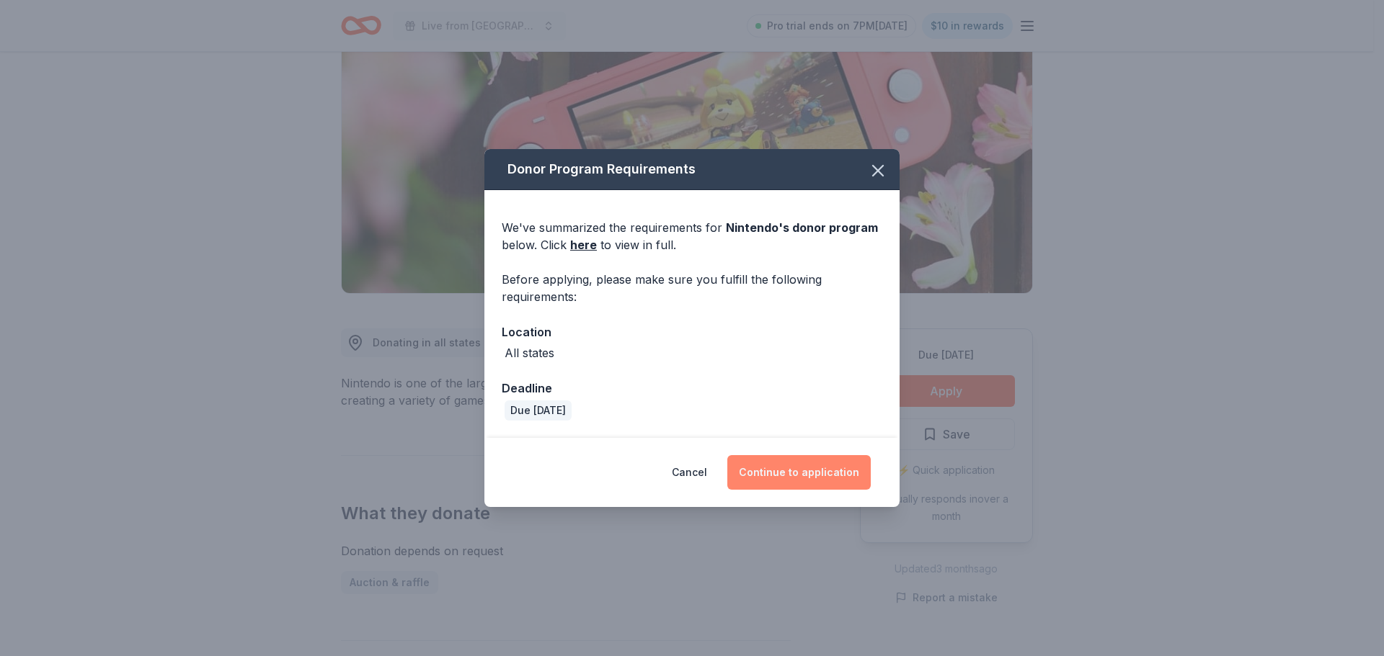
click at [799, 484] on button "Continue to application" at bounding box center [798, 472] width 143 height 35
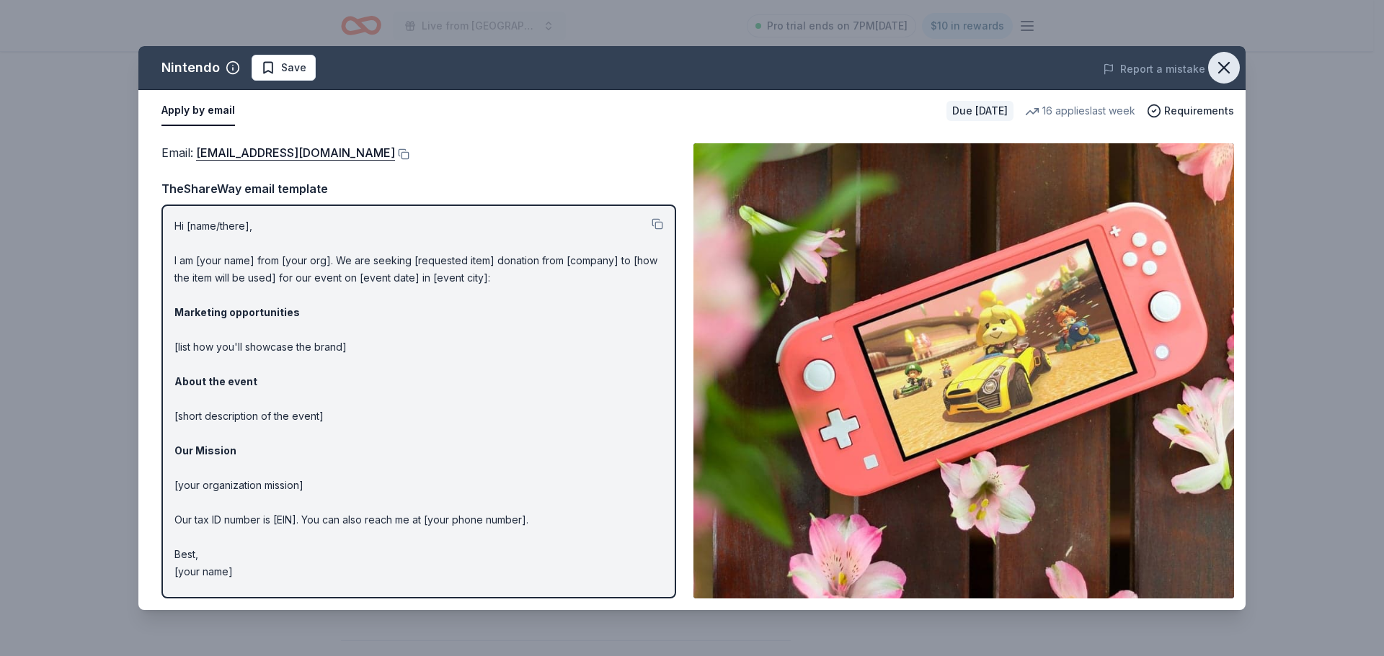
click at [1221, 66] on icon "button" at bounding box center [1223, 68] width 20 height 20
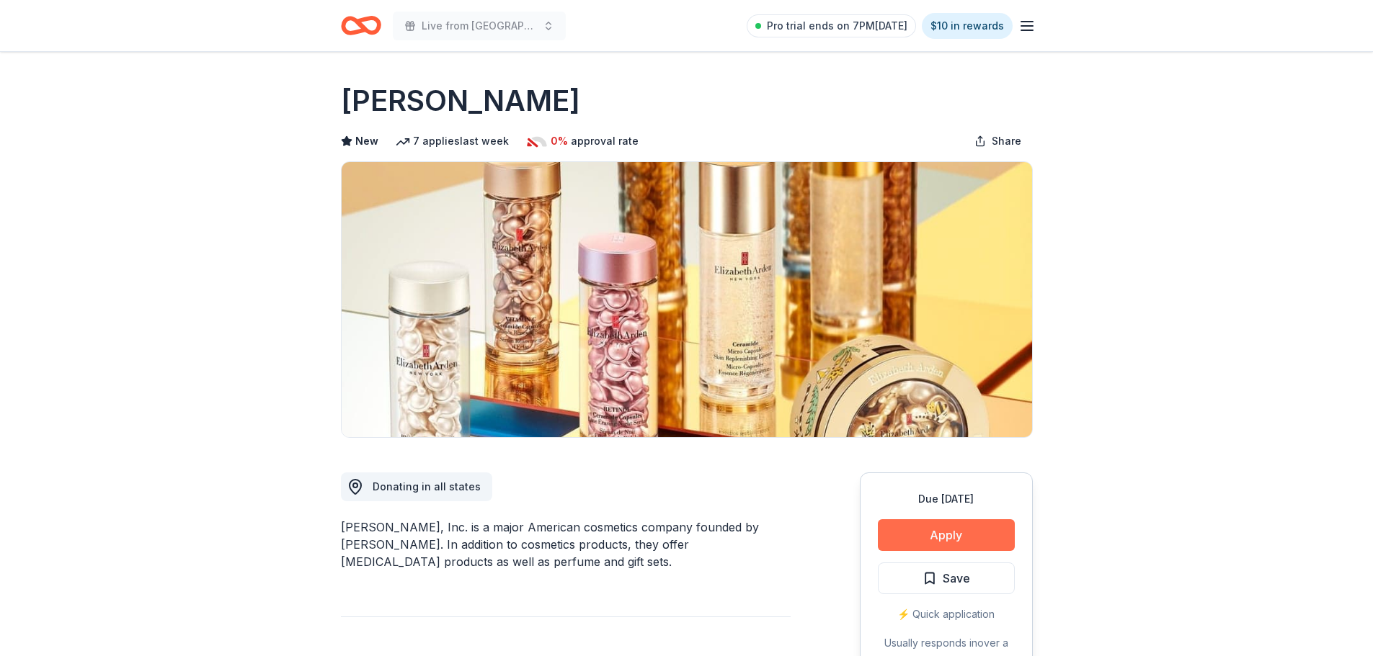
click at [954, 540] on button "Apply" at bounding box center [946, 536] width 137 height 32
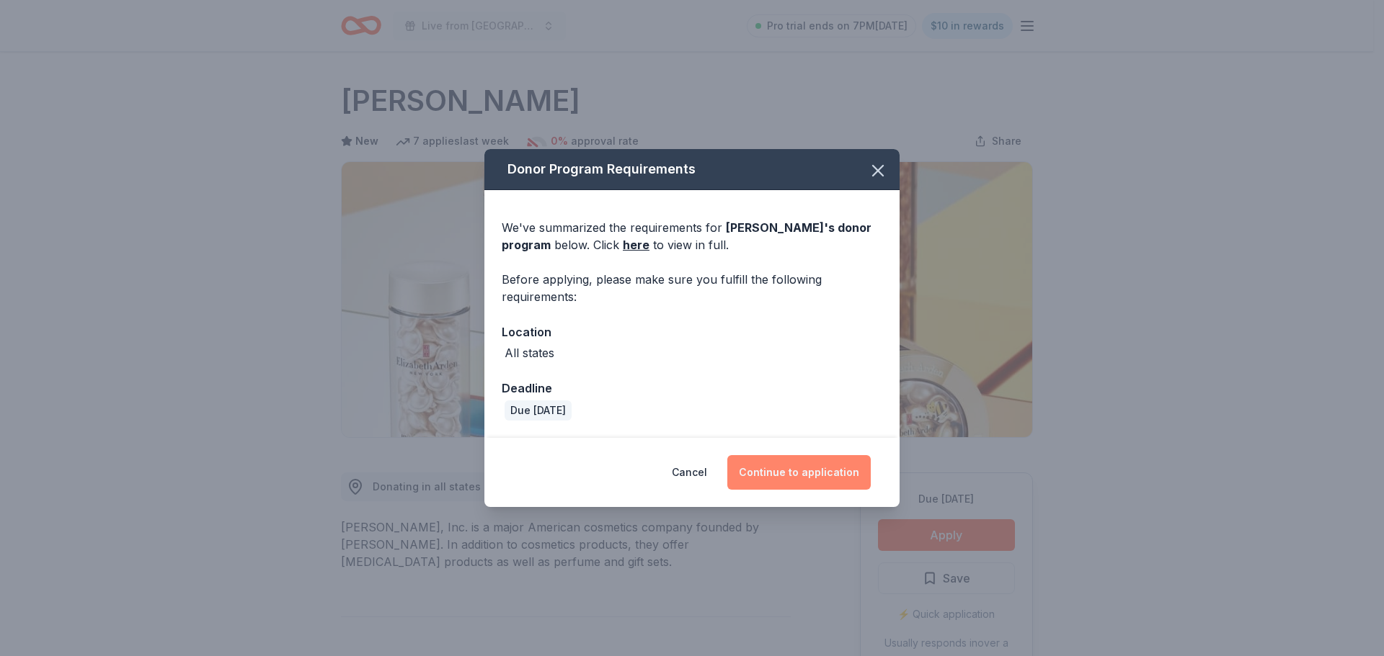
click at [794, 469] on button "Continue to application" at bounding box center [798, 472] width 143 height 35
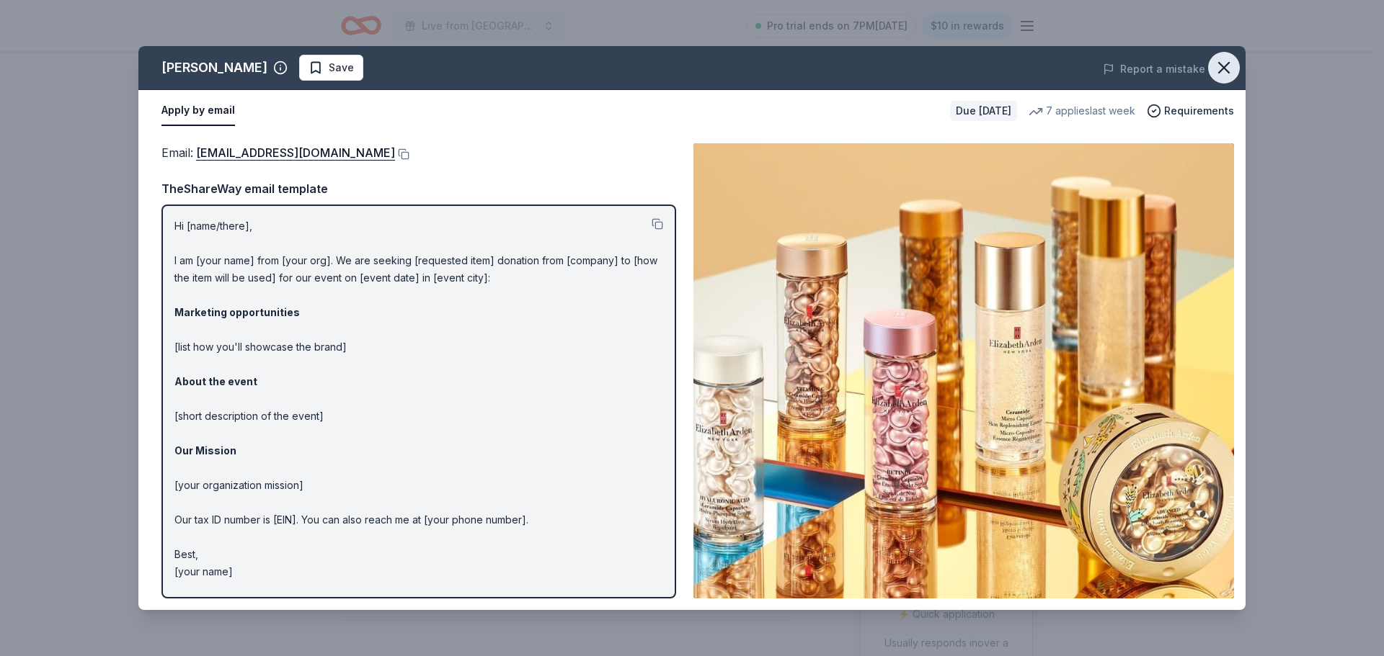
click at [1224, 72] on icon "button" at bounding box center [1223, 68] width 20 height 20
